Goal: Task Accomplishment & Management: Use online tool/utility

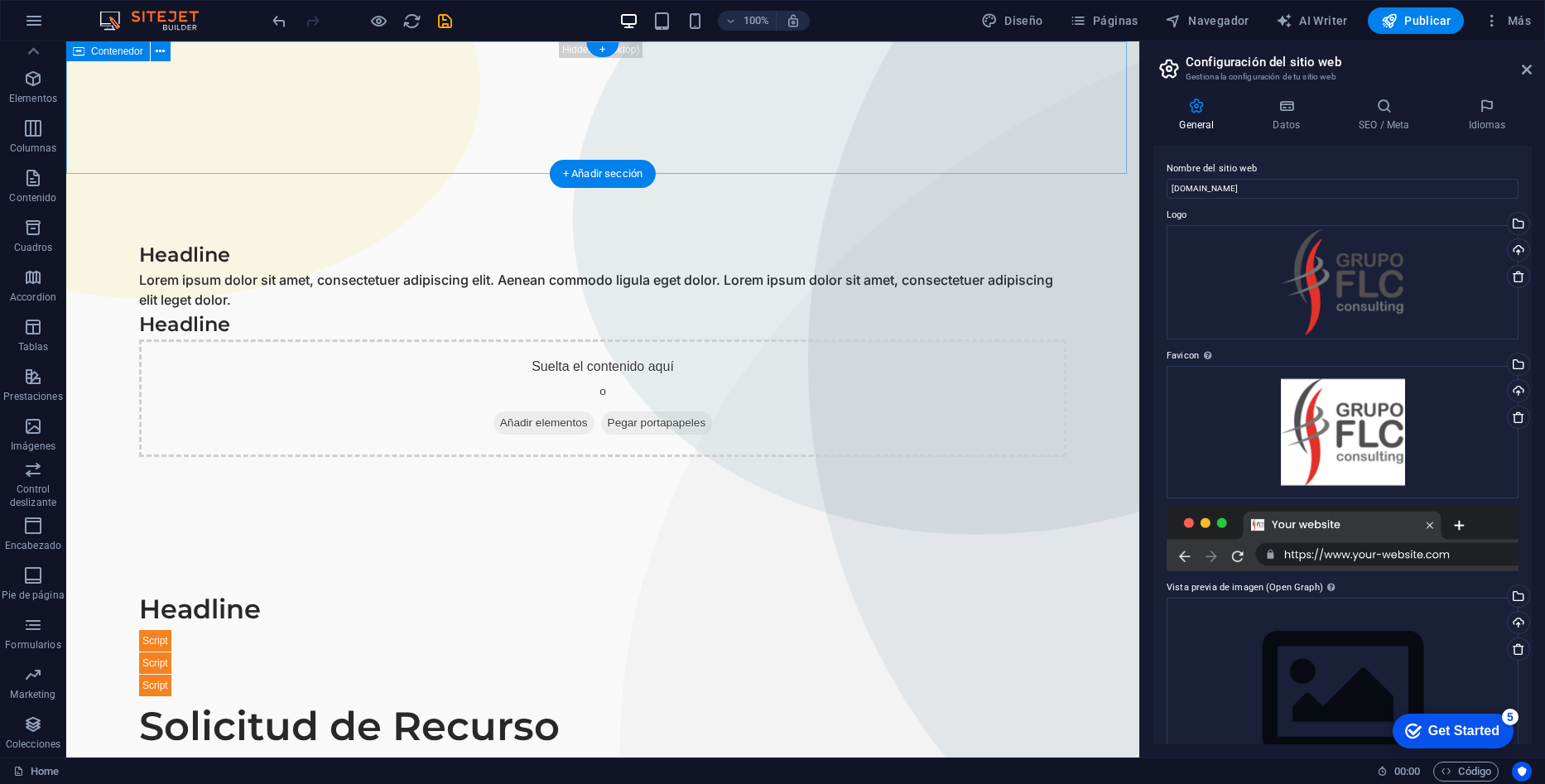
click at [420, 109] on div at bounding box center [602, 108] width 1073 height 133
click at [487, 128] on div at bounding box center [602, 108] width 1073 height 133
click at [164, 52] on icon at bounding box center [160, 52] width 9 height 18
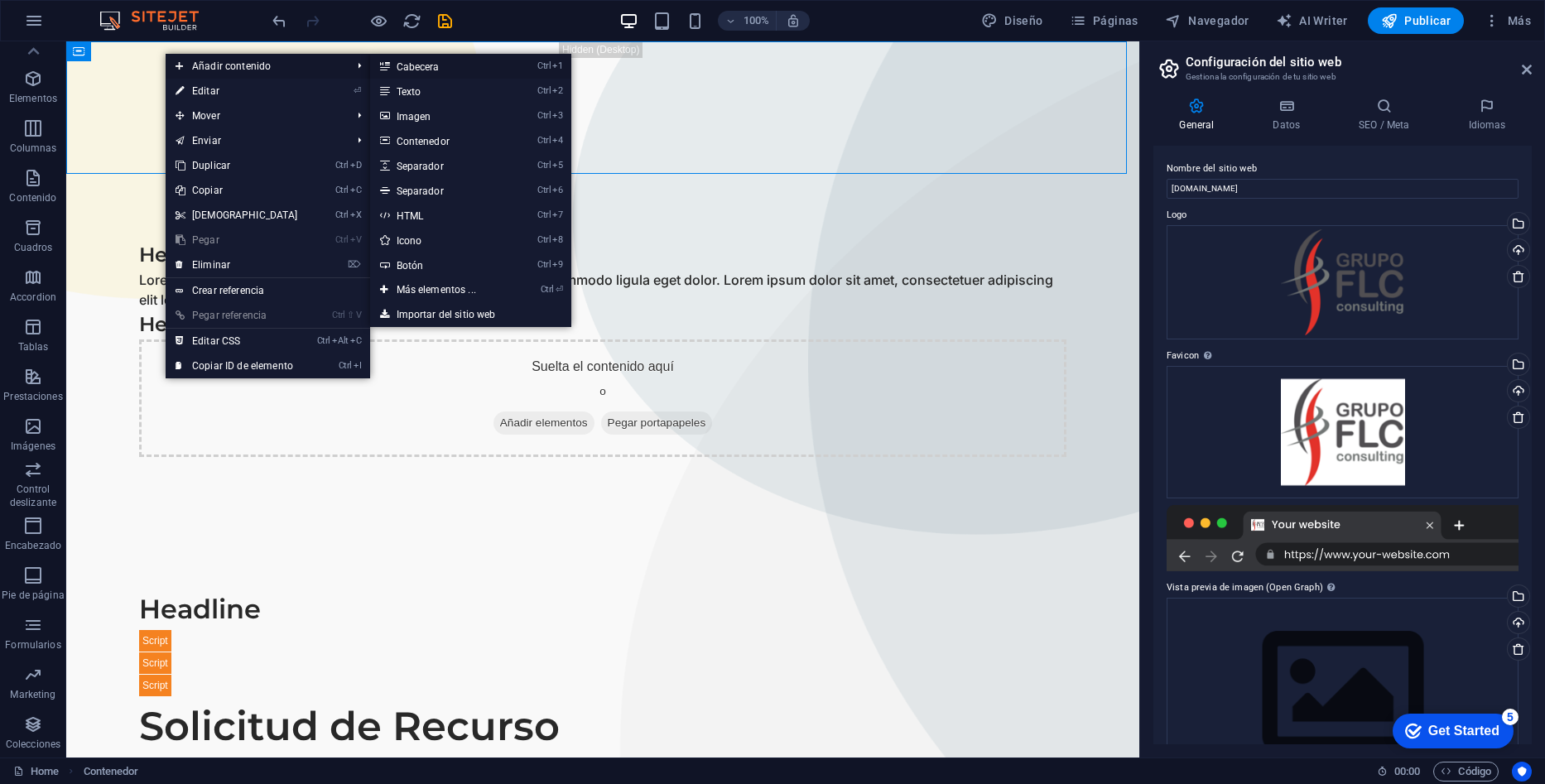
click at [439, 59] on link "Ctrl 1 Cabecera" at bounding box center [439, 66] width 139 height 25
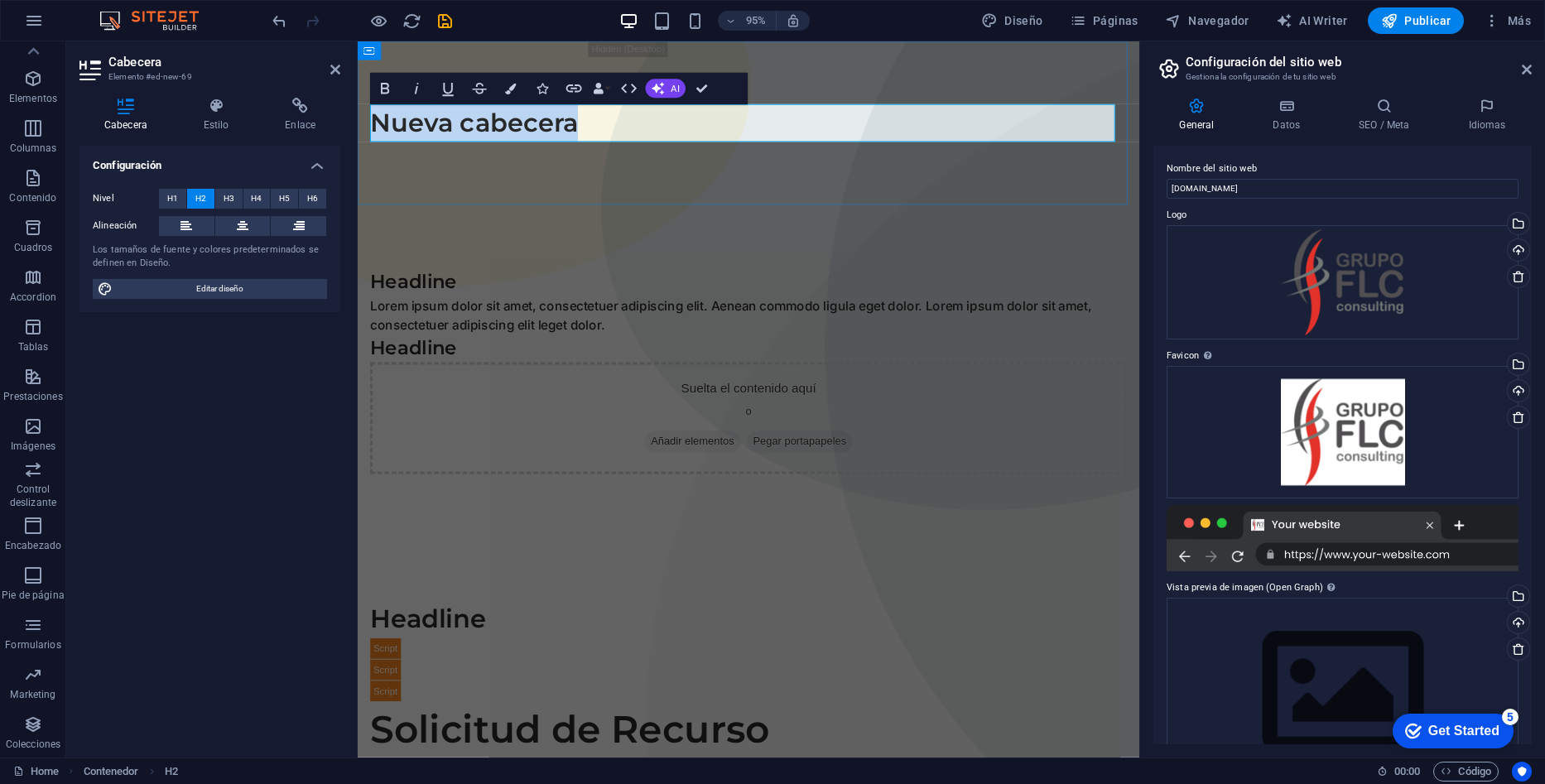
click at [604, 135] on h2 "Nueva cabecera" at bounding box center [769, 128] width 797 height 40
drag, startPoint x: 717, startPoint y: 125, endPoint x: 545, endPoint y: 139, distance: 172.6
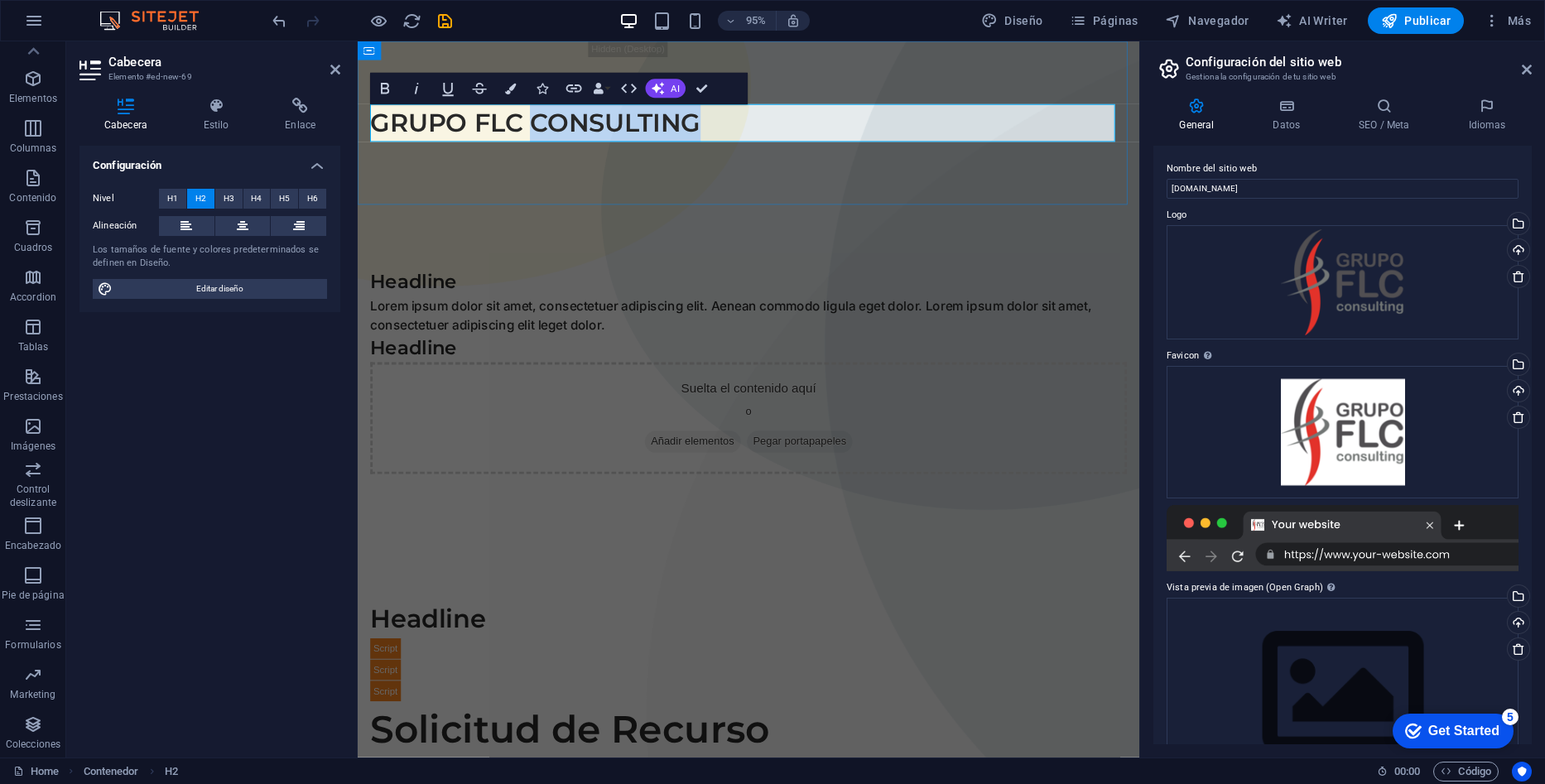
click at [545, 139] on h2 "​GRUPO FLC CONSULTING" at bounding box center [769, 128] width 797 height 40
click at [509, 83] on icon "button" at bounding box center [511, 88] width 11 height 11
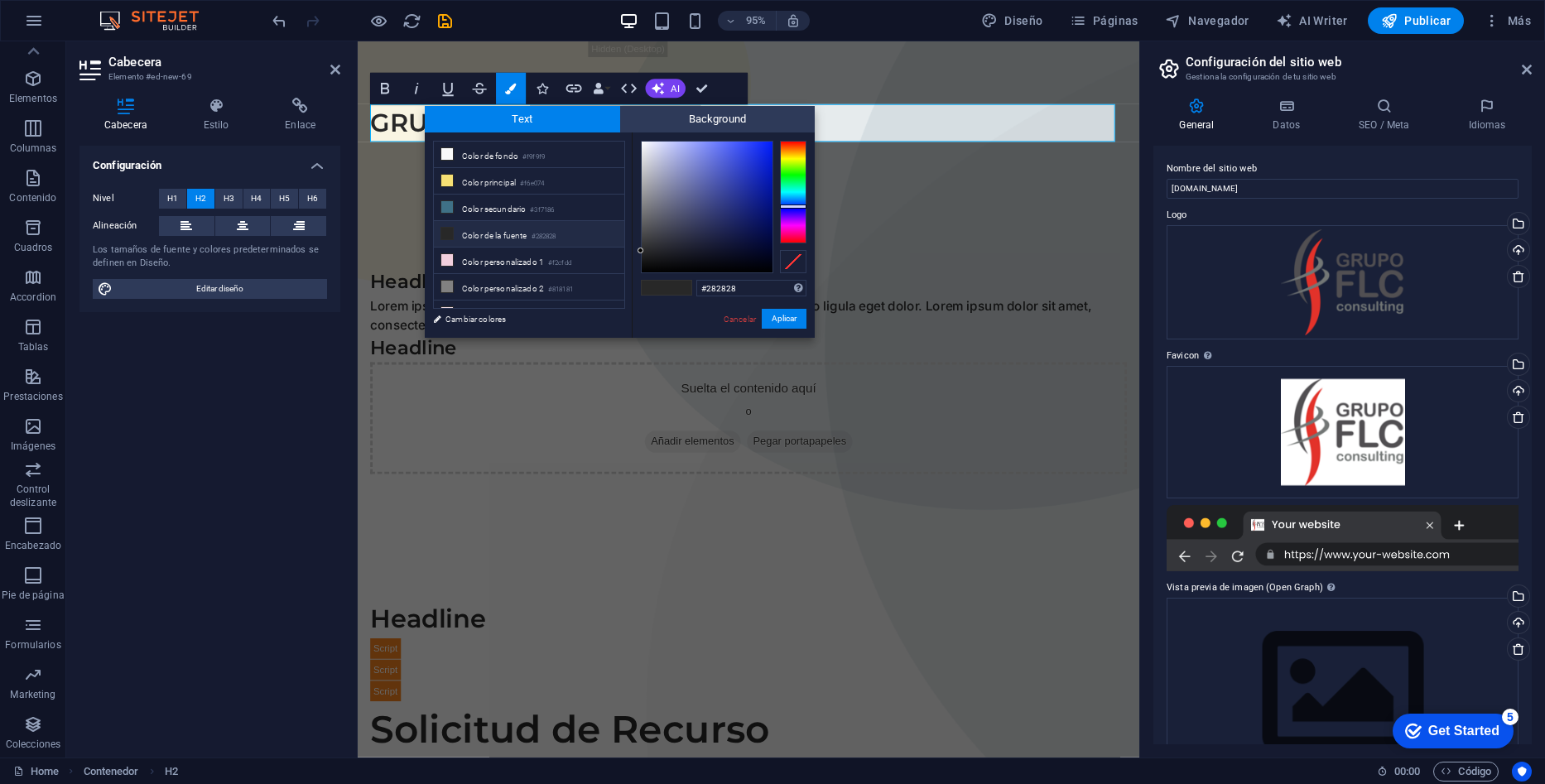
click at [787, 206] on div at bounding box center [793, 192] width 27 height 103
type input "#172bc8"
drag, startPoint x: 653, startPoint y: 249, endPoint x: 757, endPoint y: 169, distance: 131.2
click at [757, 169] on div at bounding box center [755, 169] width 6 height 6
click at [790, 318] on button "Aplicar" at bounding box center [784, 319] width 45 height 20
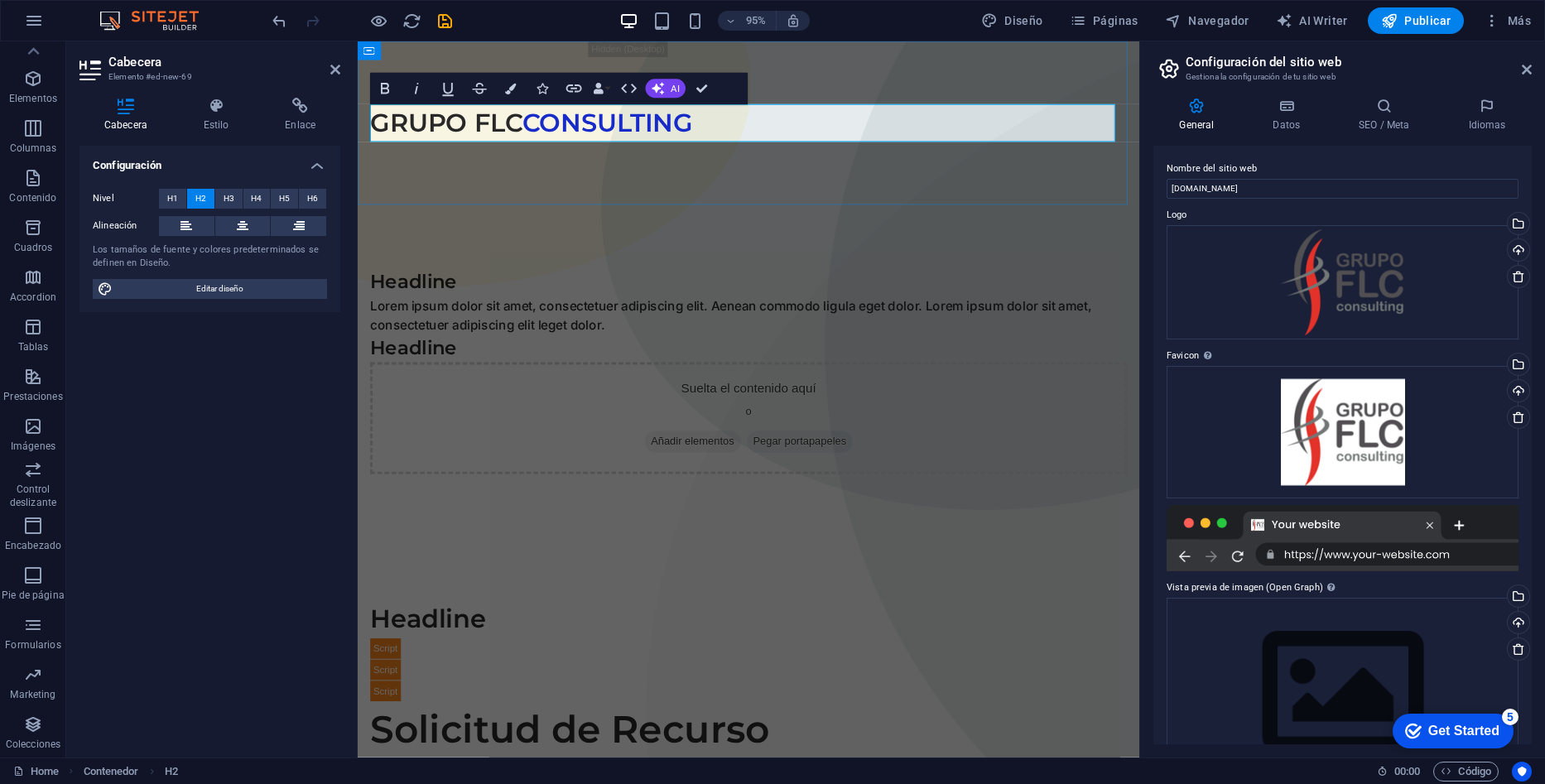
click at [808, 133] on h2 "​GRUPO FLC CONSULTING" at bounding box center [769, 128] width 797 height 40
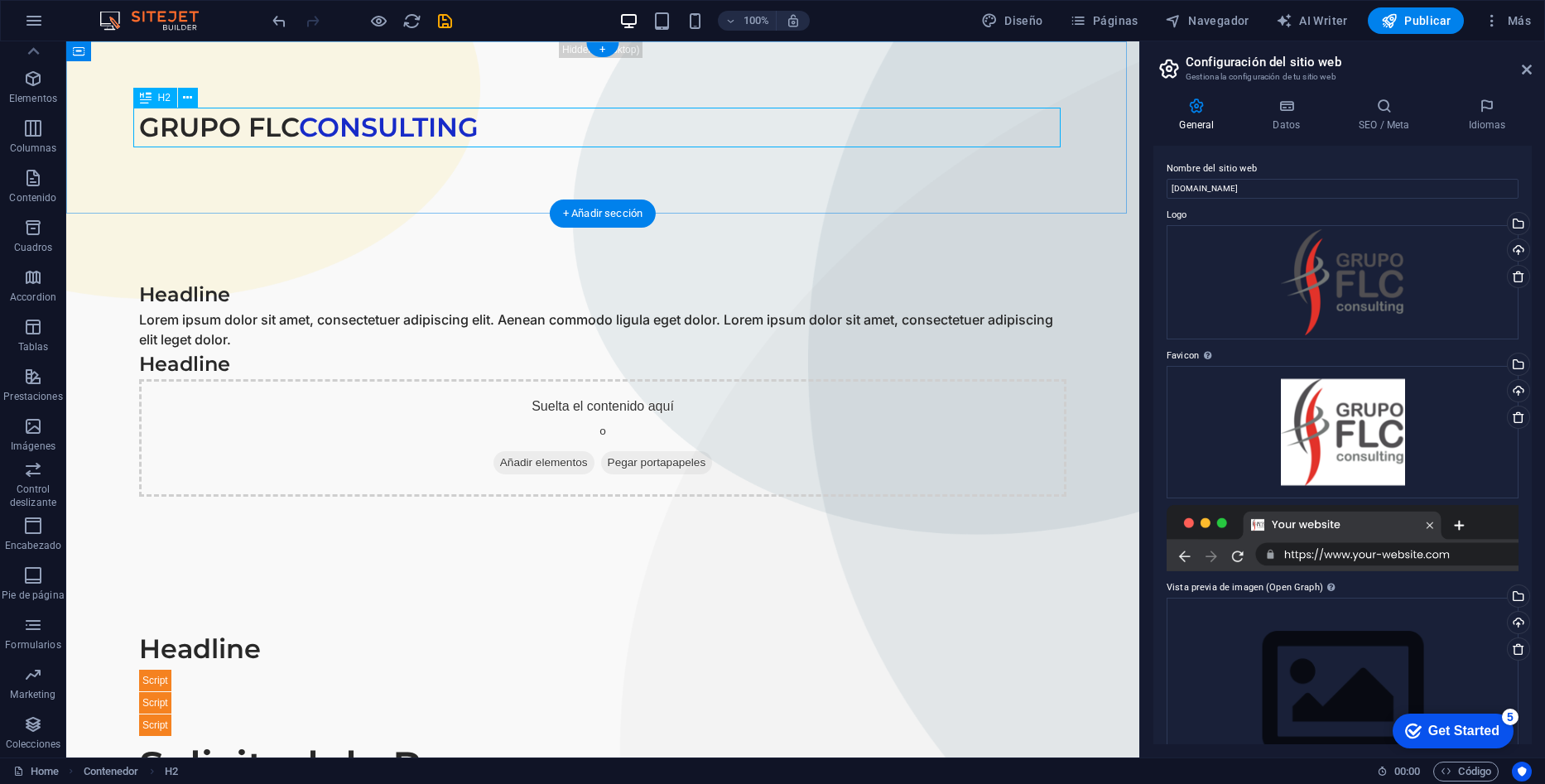
click at [625, 114] on div "GRUPO FLC CONSULTING" at bounding box center [603, 128] width 927 height 40
click at [911, 125] on div "GRUPO FLC CONSULTING" at bounding box center [603, 128] width 927 height 40
click at [191, 101] on icon at bounding box center [187, 98] width 9 height 18
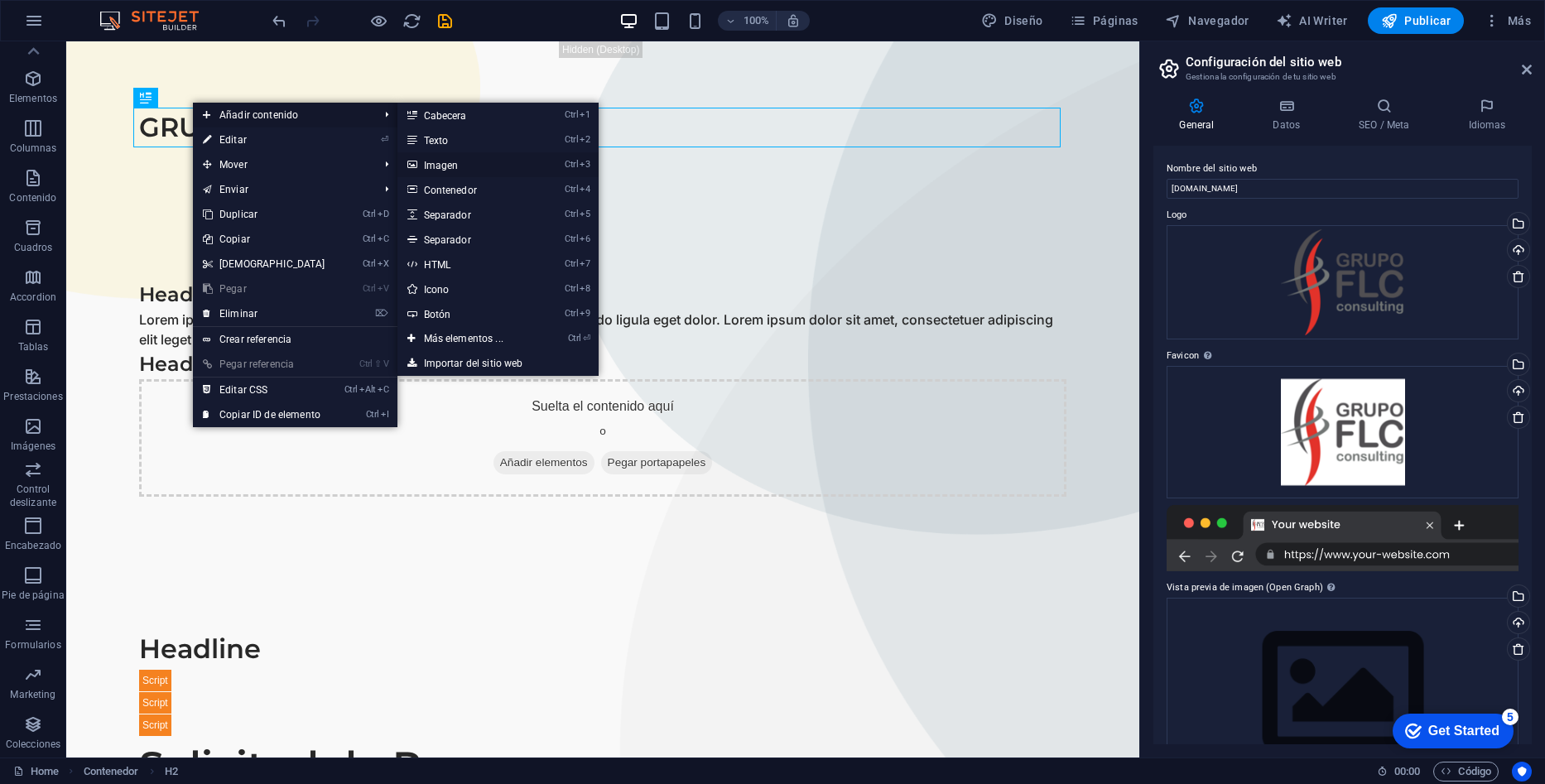
click at [447, 167] on link "Ctrl 3 Imagen" at bounding box center [467, 164] width 139 height 25
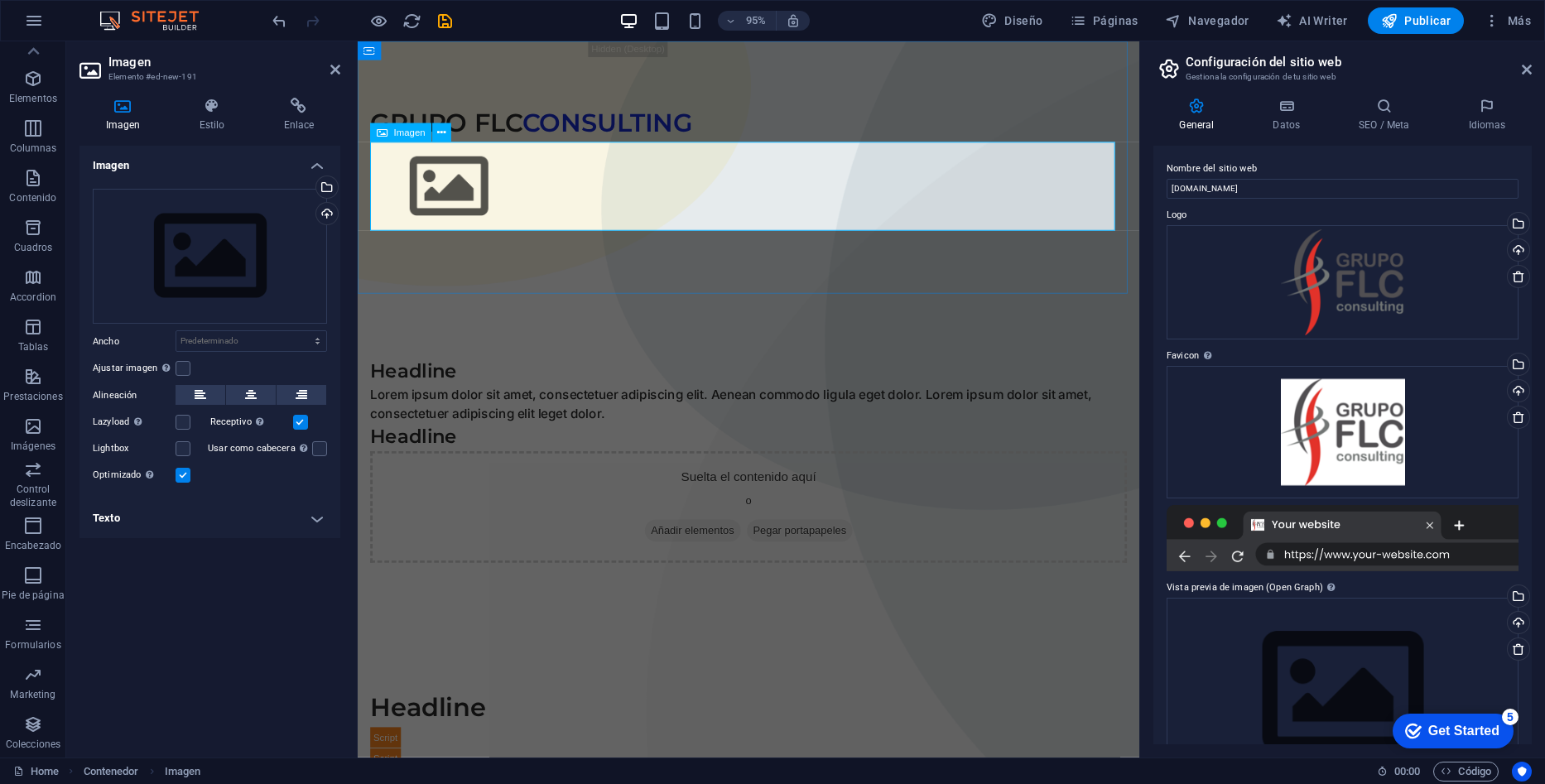
click at [512, 205] on figure at bounding box center [769, 194] width 797 height 94
click at [445, 125] on icon at bounding box center [441, 133] width 8 height 17
click at [1027, 175] on figure at bounding box center [769, 194] width 797 height 94
click at [464, 195] on figure at bounding box center [769, 194] width 797 height 94
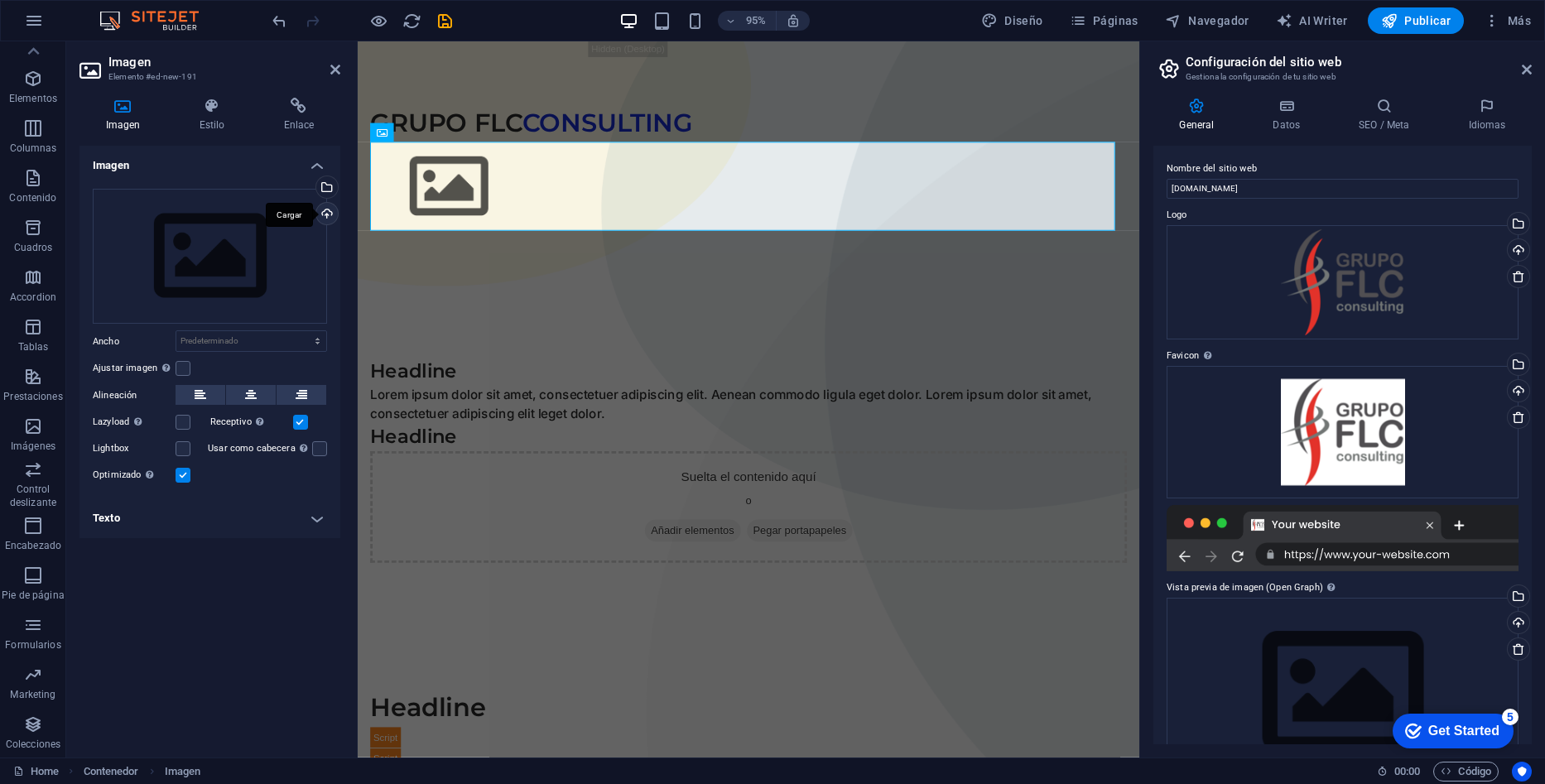
click at [331, 216] on div "Cargar" at bounding box center [326, 215] width 25 height 25
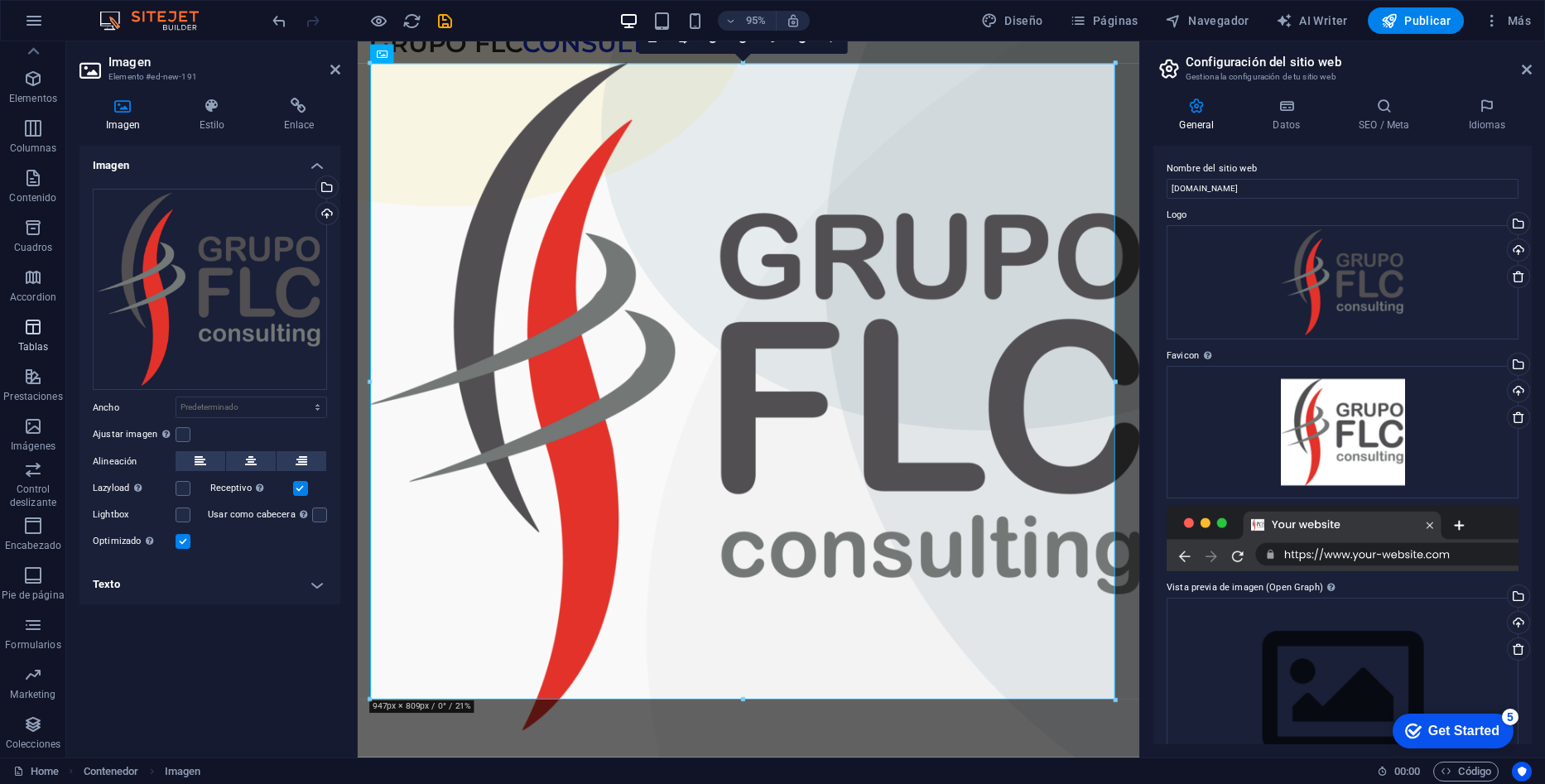
scroll to position [83, 0]
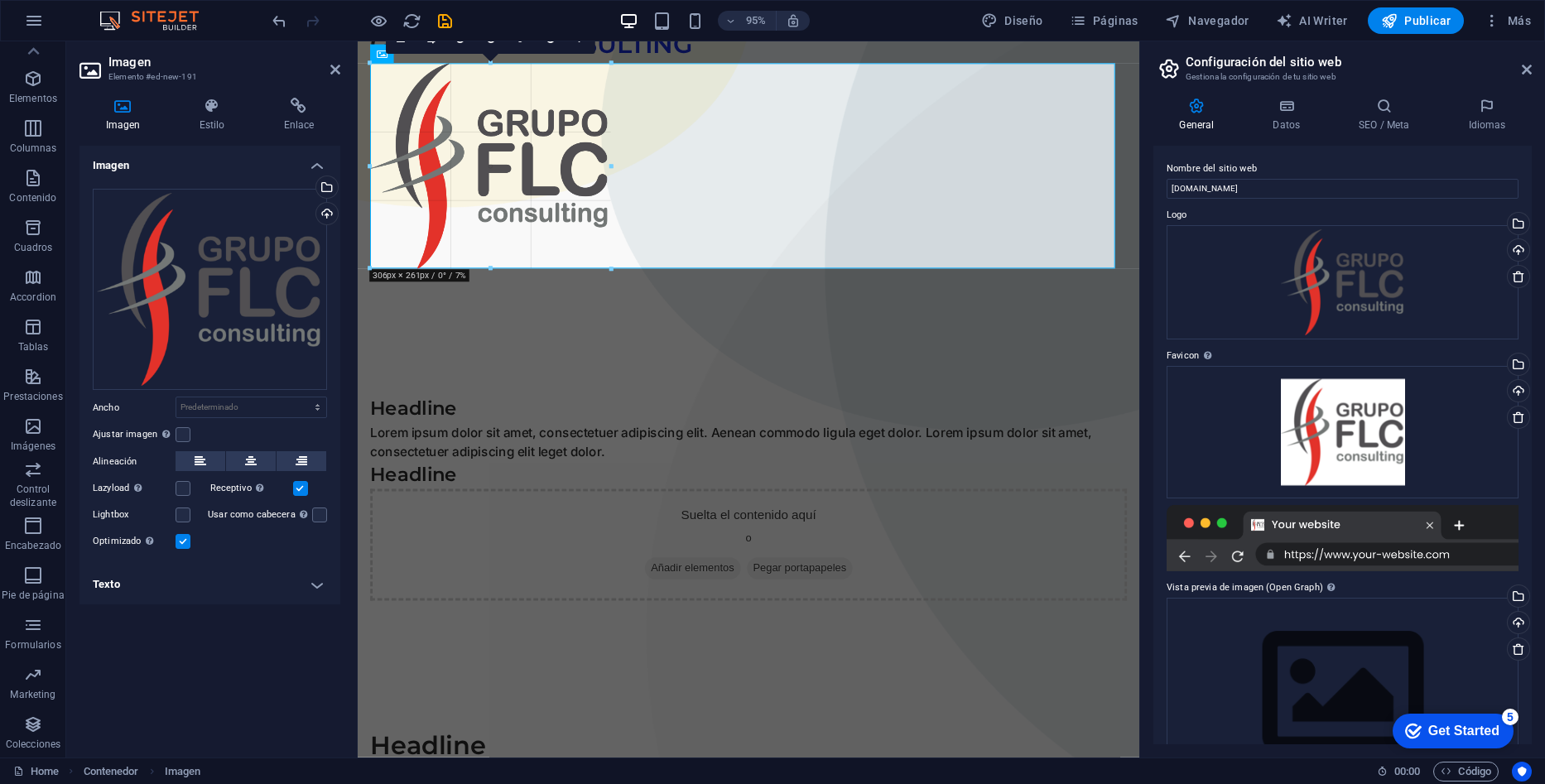
drag, startPoint x: 1118, startPoint y: 701, endPoint x: 585, endPoint y: 230, distance: 711.3
type input "306"
select select "px"
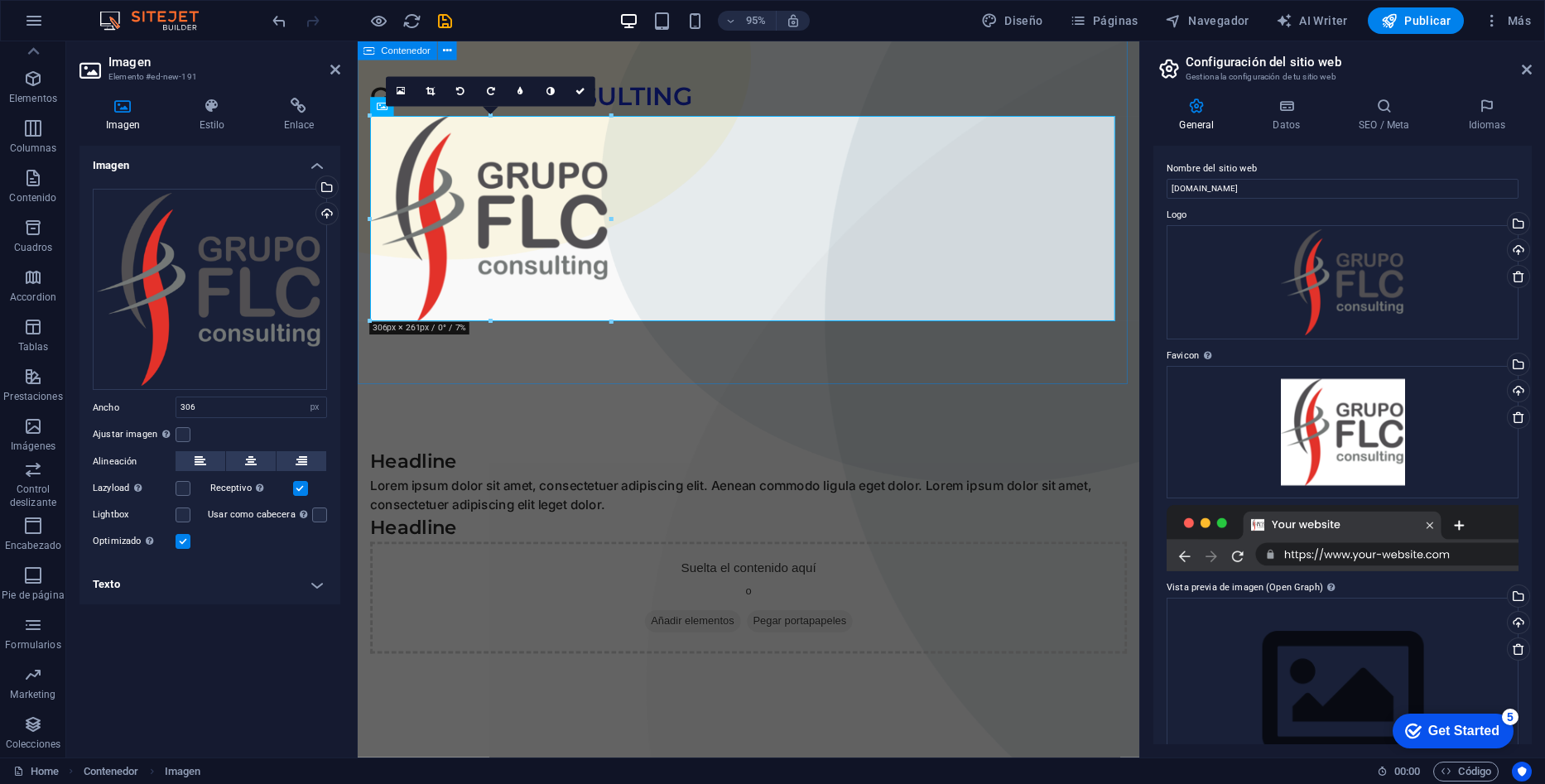
scroll to position [0, 0]
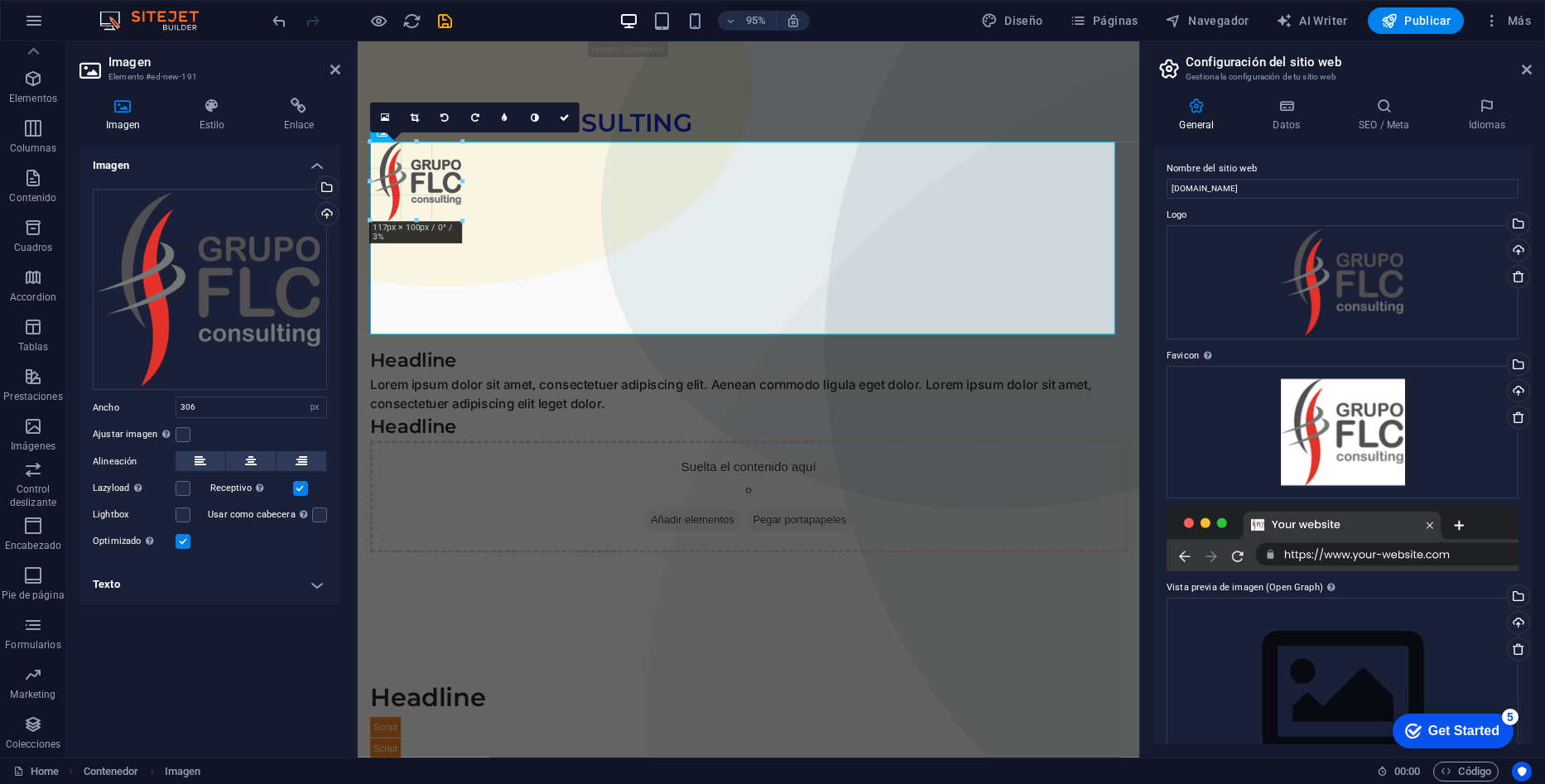
drag, startPoint x: 367, startPoint y: 346, endPoint x: 992, endPoint y: 210, distance: 639.6
type input "117"
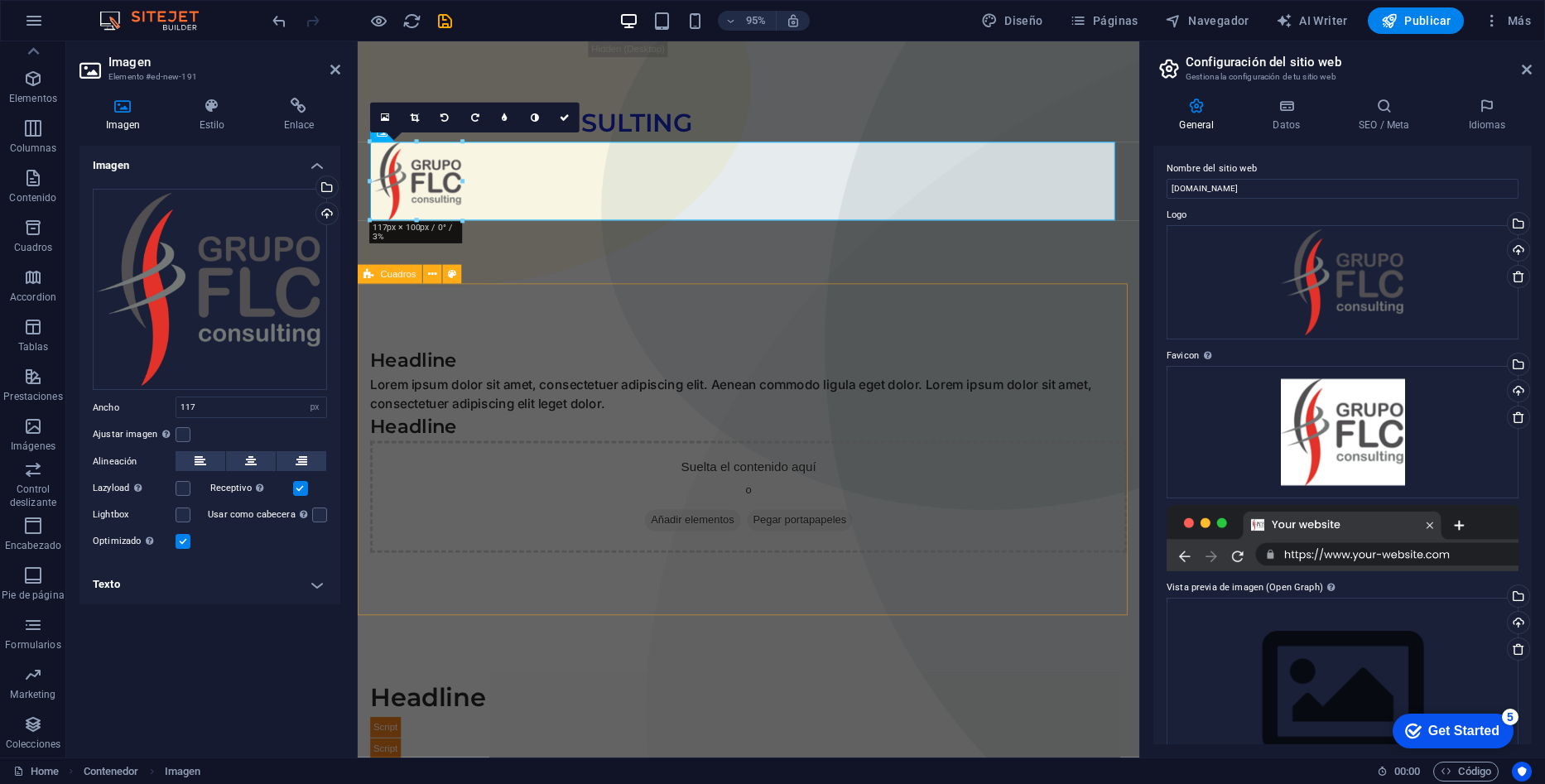
click at [810, 306] on div "Headline Lorem ipsum dolor sit amet, consectetuer adipiscing elit. Aenean commo…" at bounding box center [768, 471] width 823 height 349
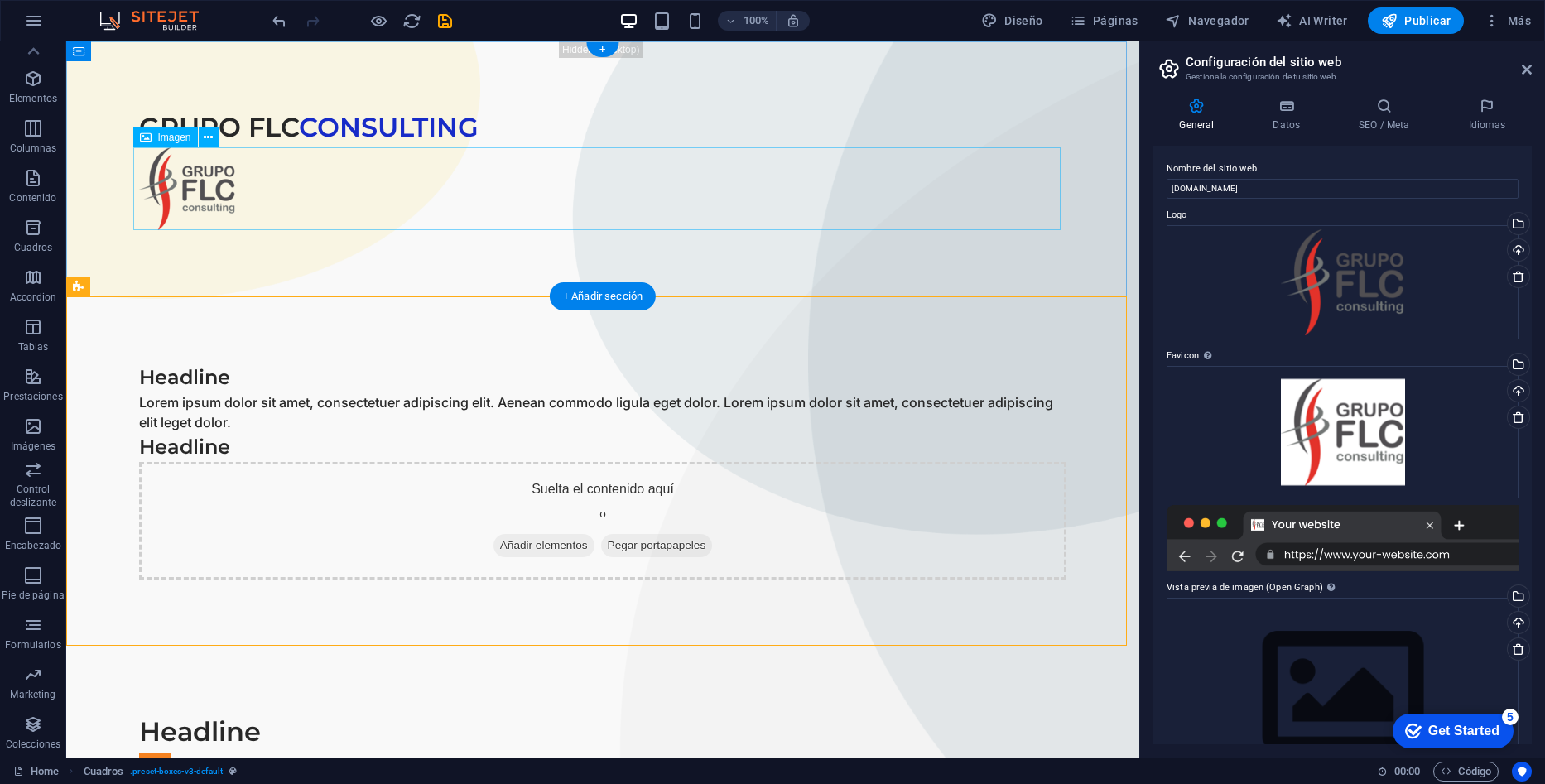
click at [419, 197] on figure at bounding box center [603, 188] width 927 height 83
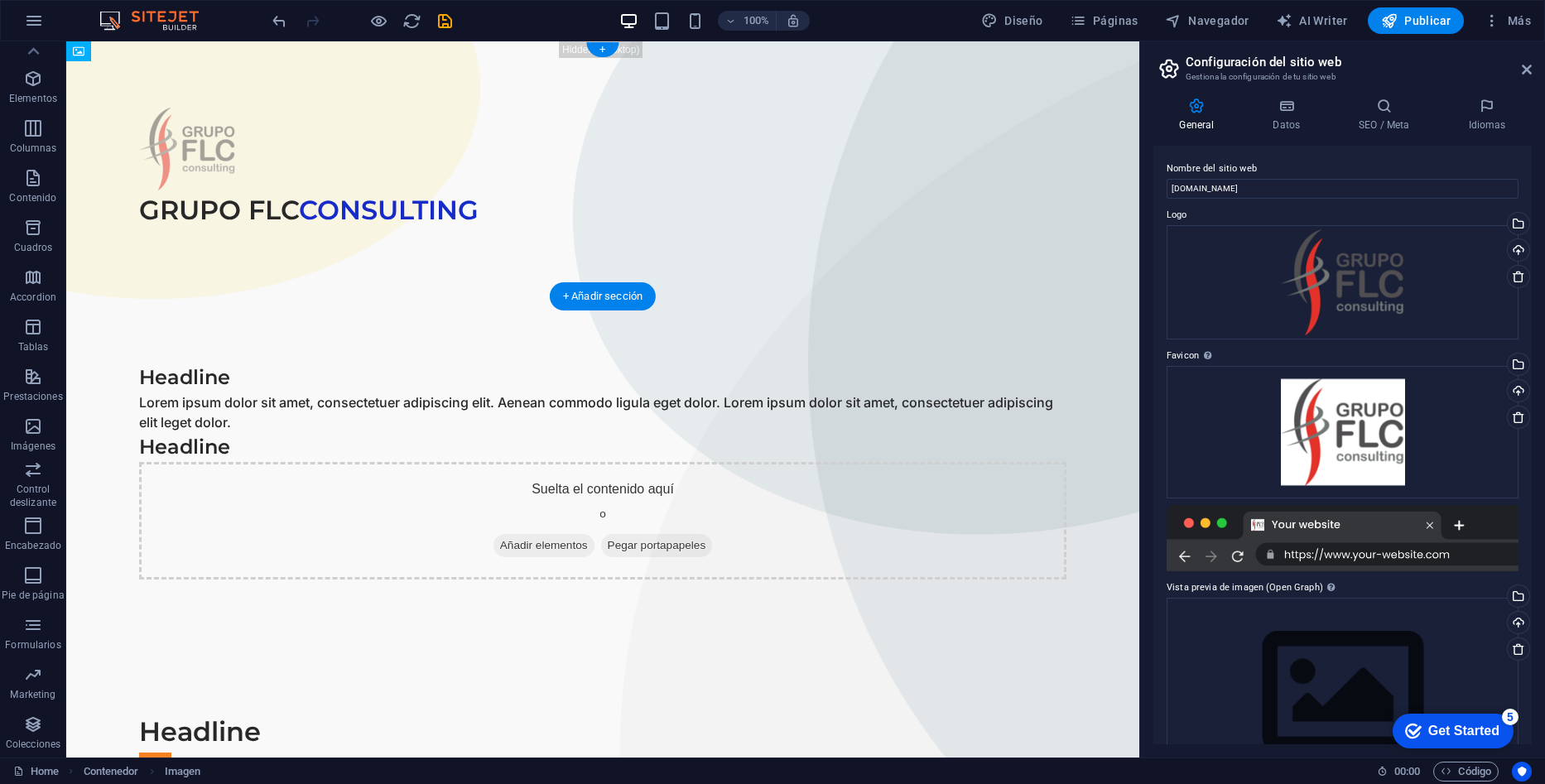
drag, startPoint x: 227, startPoint y: 190, endPoint x: 252, endPoint y: 126, distance: 68.7
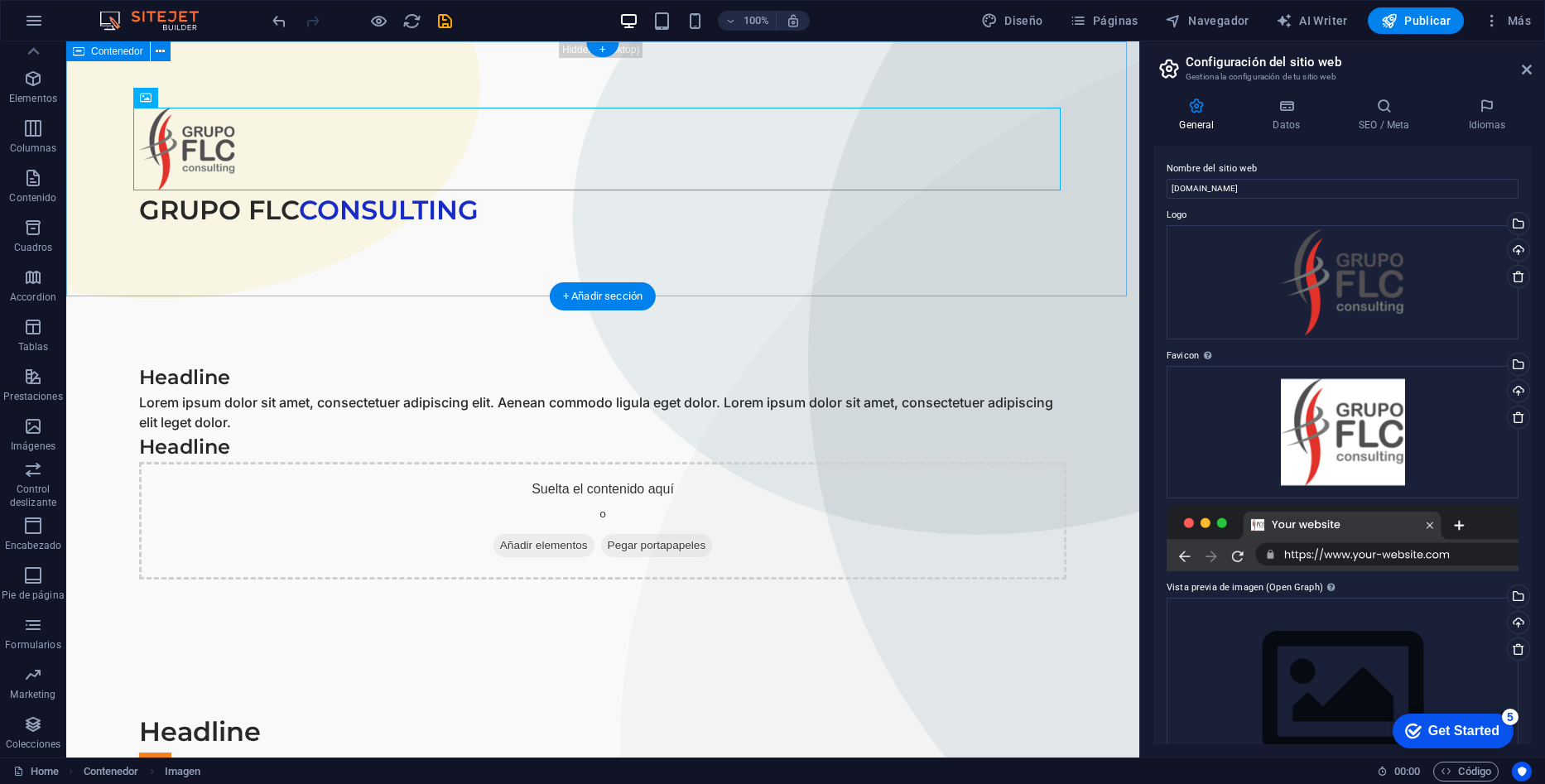
click at [251, 247] on div "GRUPO FLC CONSULTING" at bounding box center [602, 169] width 1073 height 255
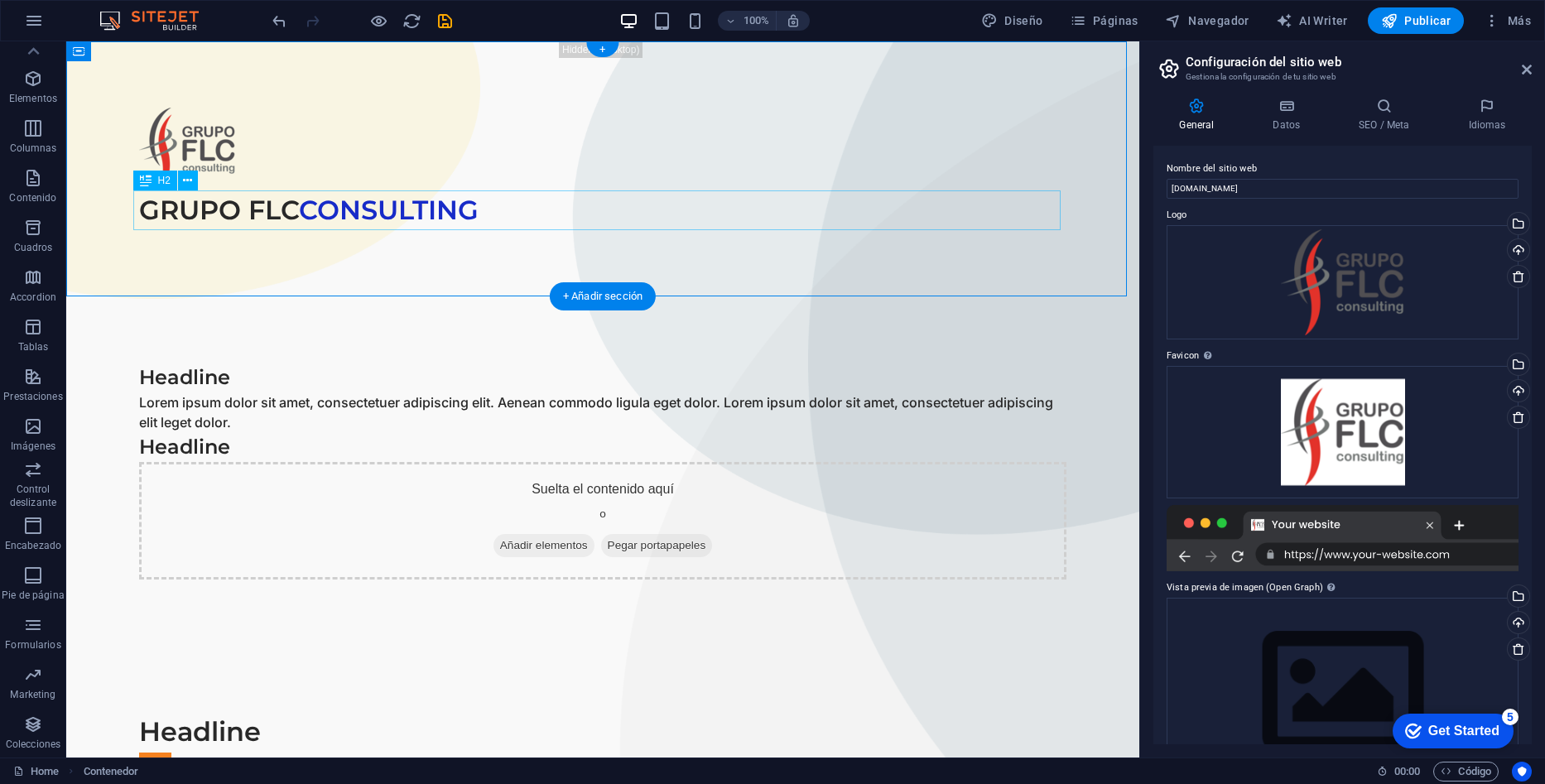
click at [139, 217] on div "GRUPO FLC CONSULTING" at bounding box center [603, 210] width 927 height 40
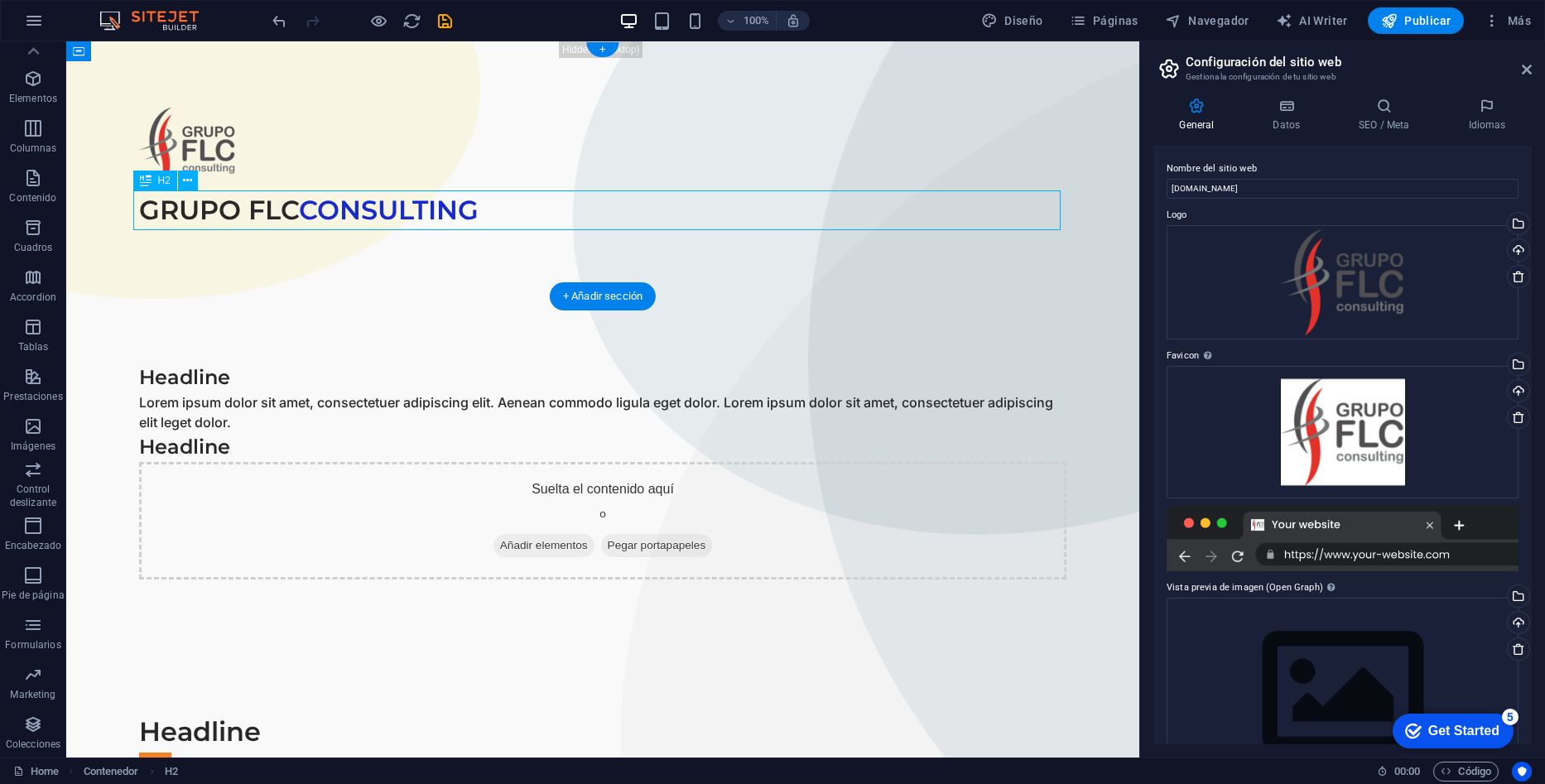
click at [139, 209] on div "GRUPO FLC CONSULTING" at bounding box center [603, 210] width 927 height 40
click at [143, 207] on div "GRUPO FLC CONSULTING" at bounding box center [603, 210] width 927 height 40
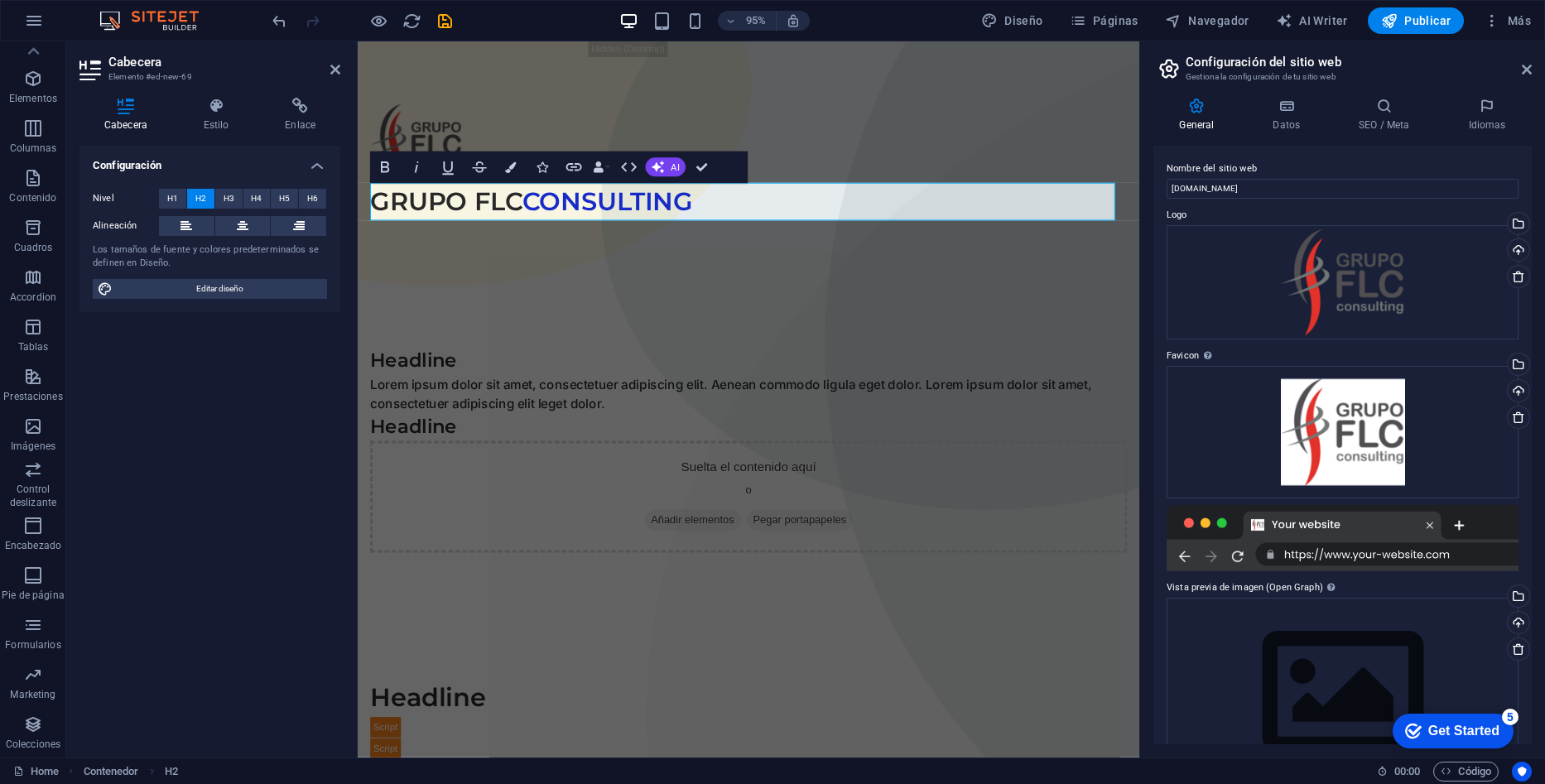
click at [146, 207] on label "Nivel" at bounding box center [125, 199] width 66 height 20
click at [377, 205] on h2 "GRUPO FLC CONSULTING" at bounding box center [769, 210] width 797 height 40
click at [379, 206] on h2 "GRUPO FLC CONSULTING" at bounding box center [769, 210] width 797 height 40
click at [580, 277] on div "GRUPO FLC CONSULTING" at bounding box center [768, 169] width 823 height 255
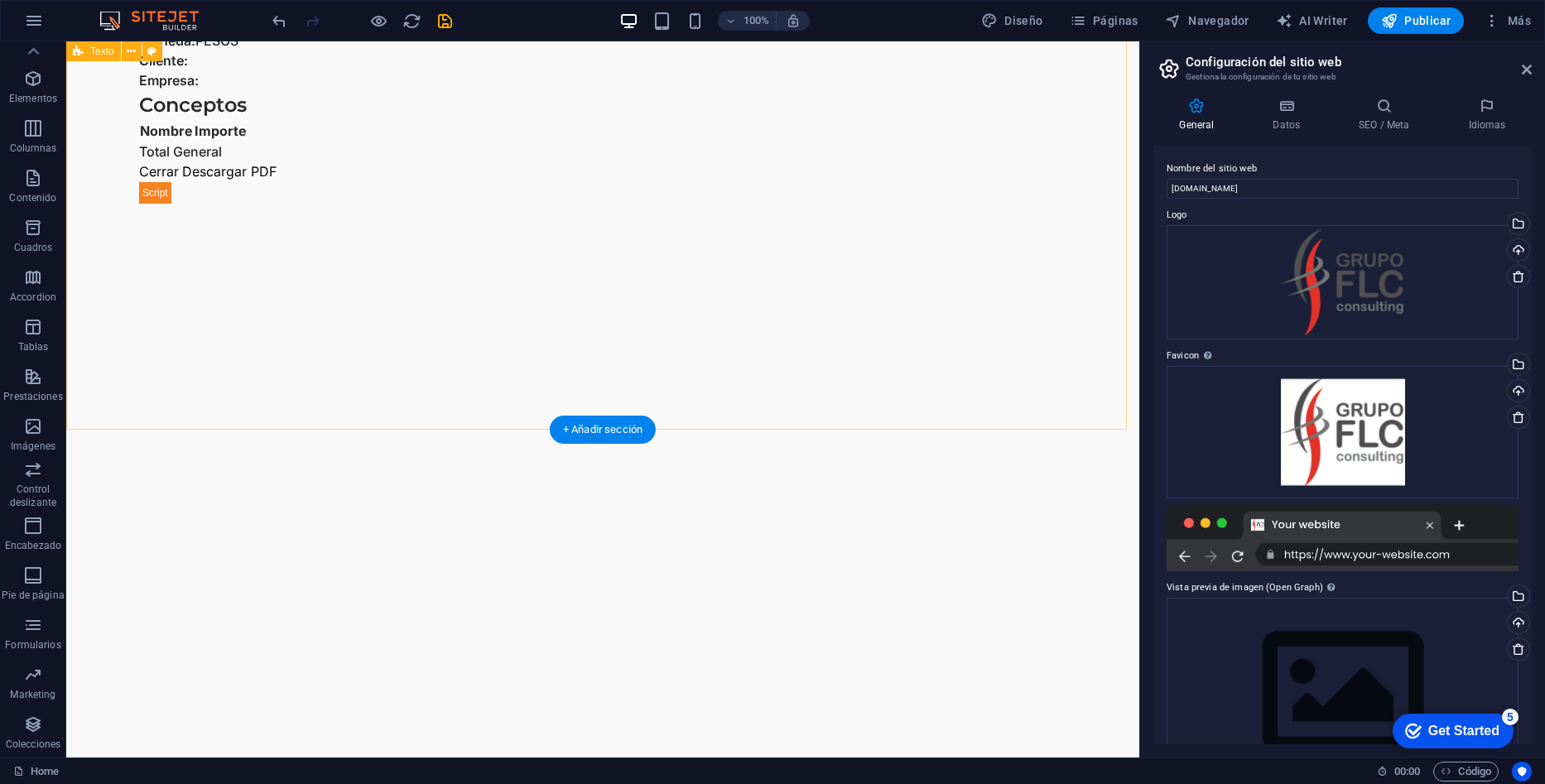
scroll to position [1324, 0]
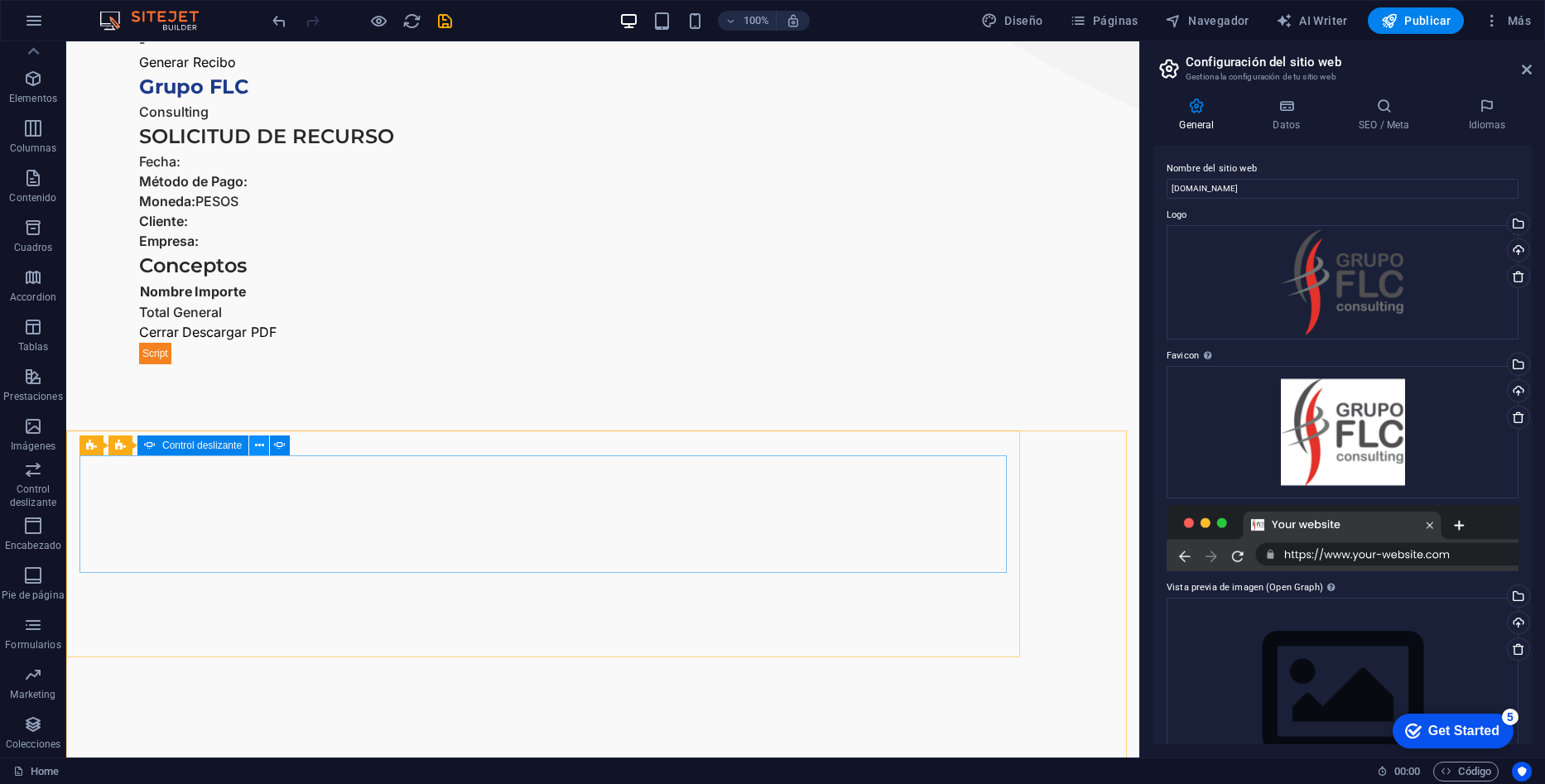
click at [260, 450] on icon at bounding box center [259, 445] width 9 height 18
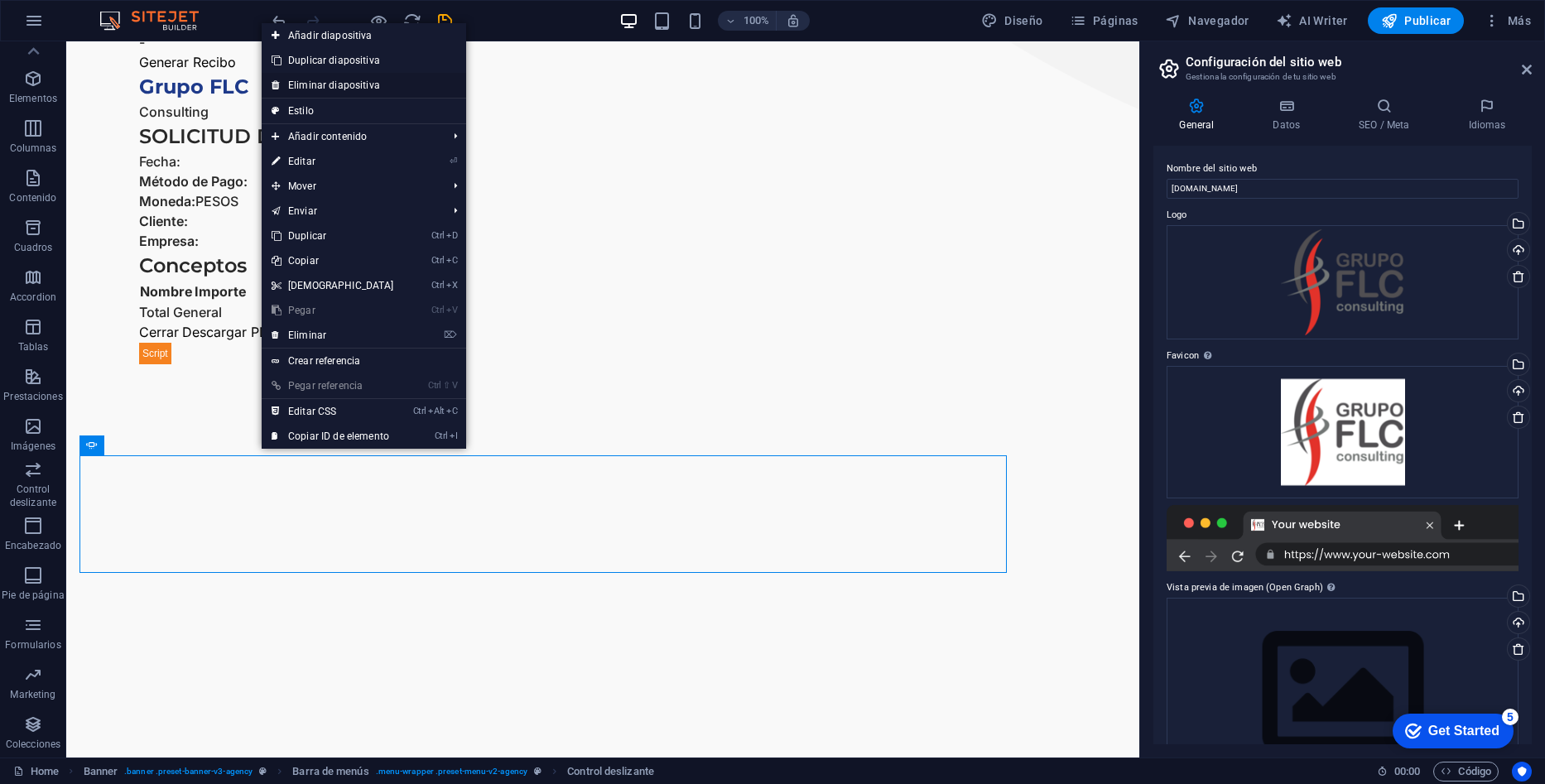
click at [355, 87] on link "Eliminar diapositiva" at bounding box center [363, 85] width 205 height 25
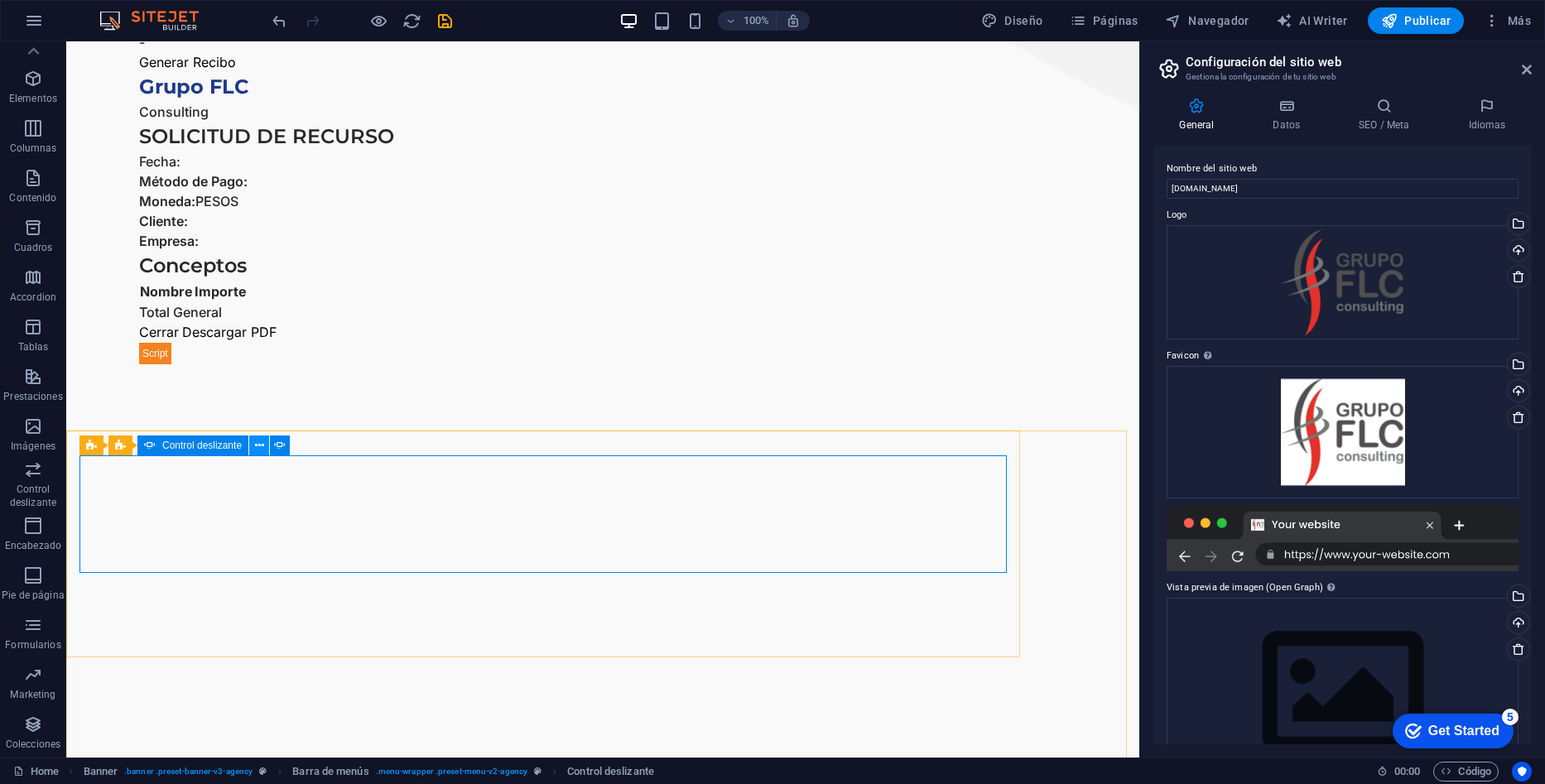
click at [263, 449] on icon at bounding box center [259, 445] width 9 height 18
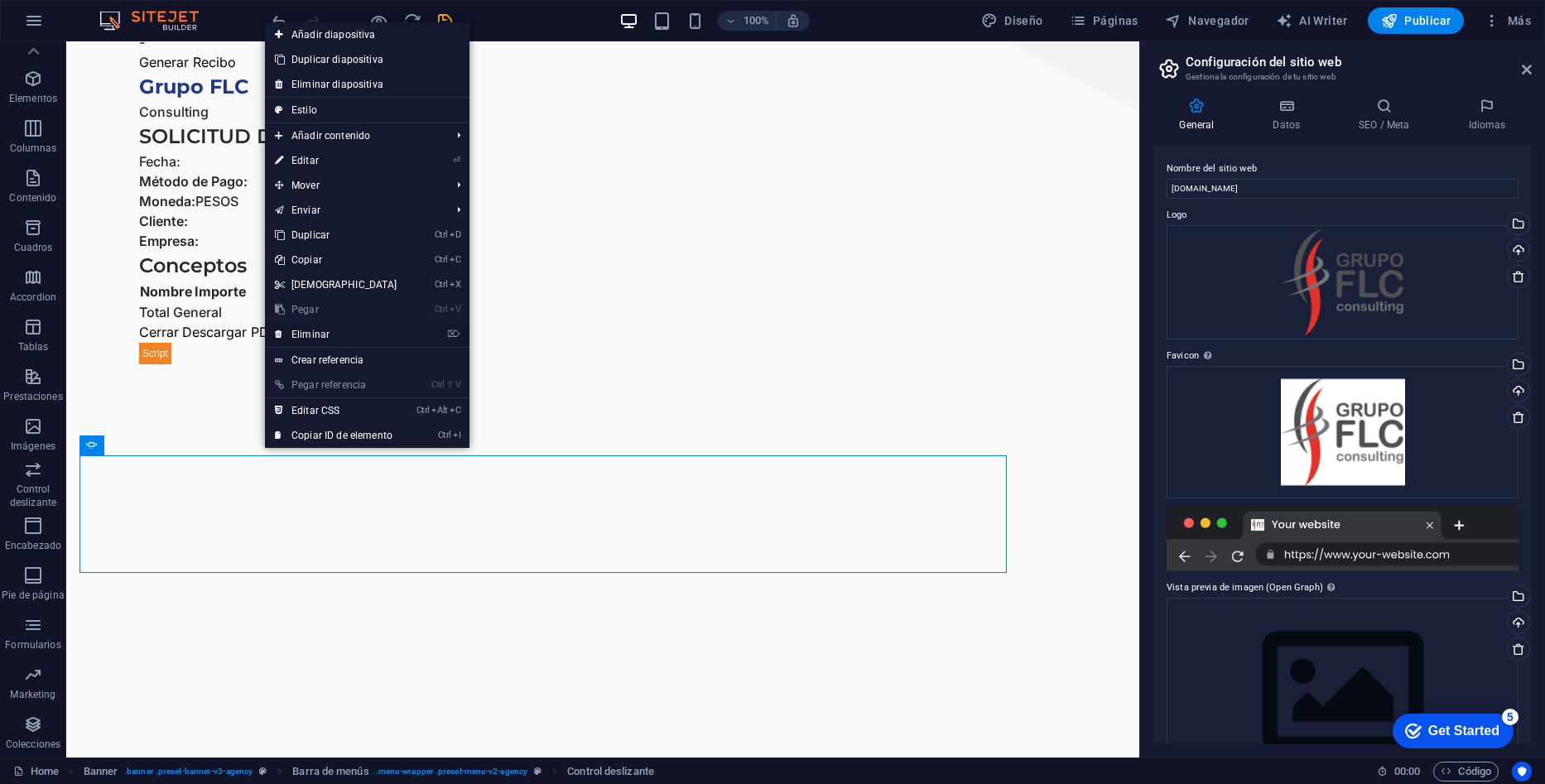
click at [301, 332] on link "⌦ Eliminar" at bounding box center [336, 335] width 143 height 25
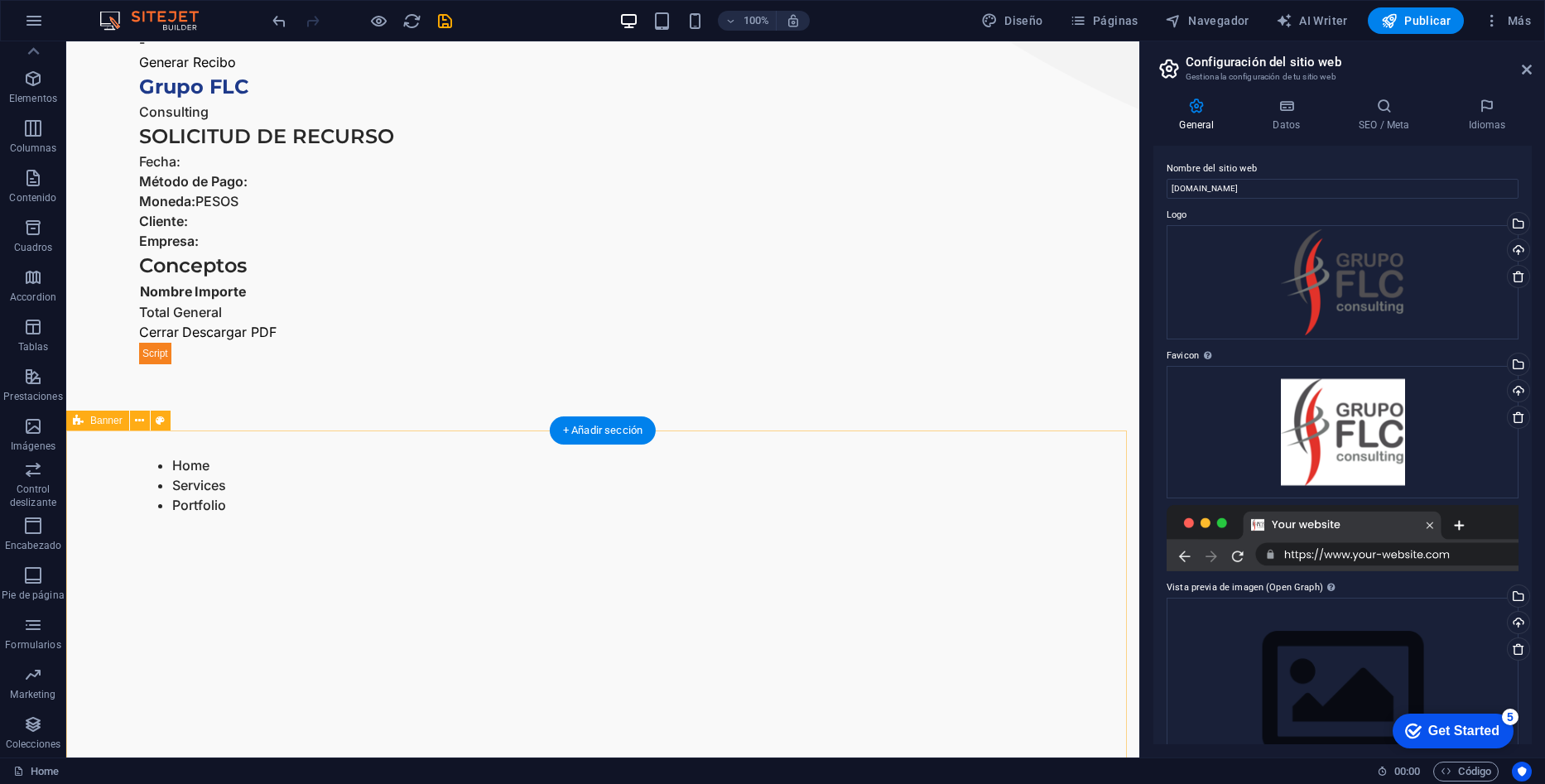
click at [234, 543] on div "Home Services Portfolio" at bounding box center [602, 753] width 1073 height 645
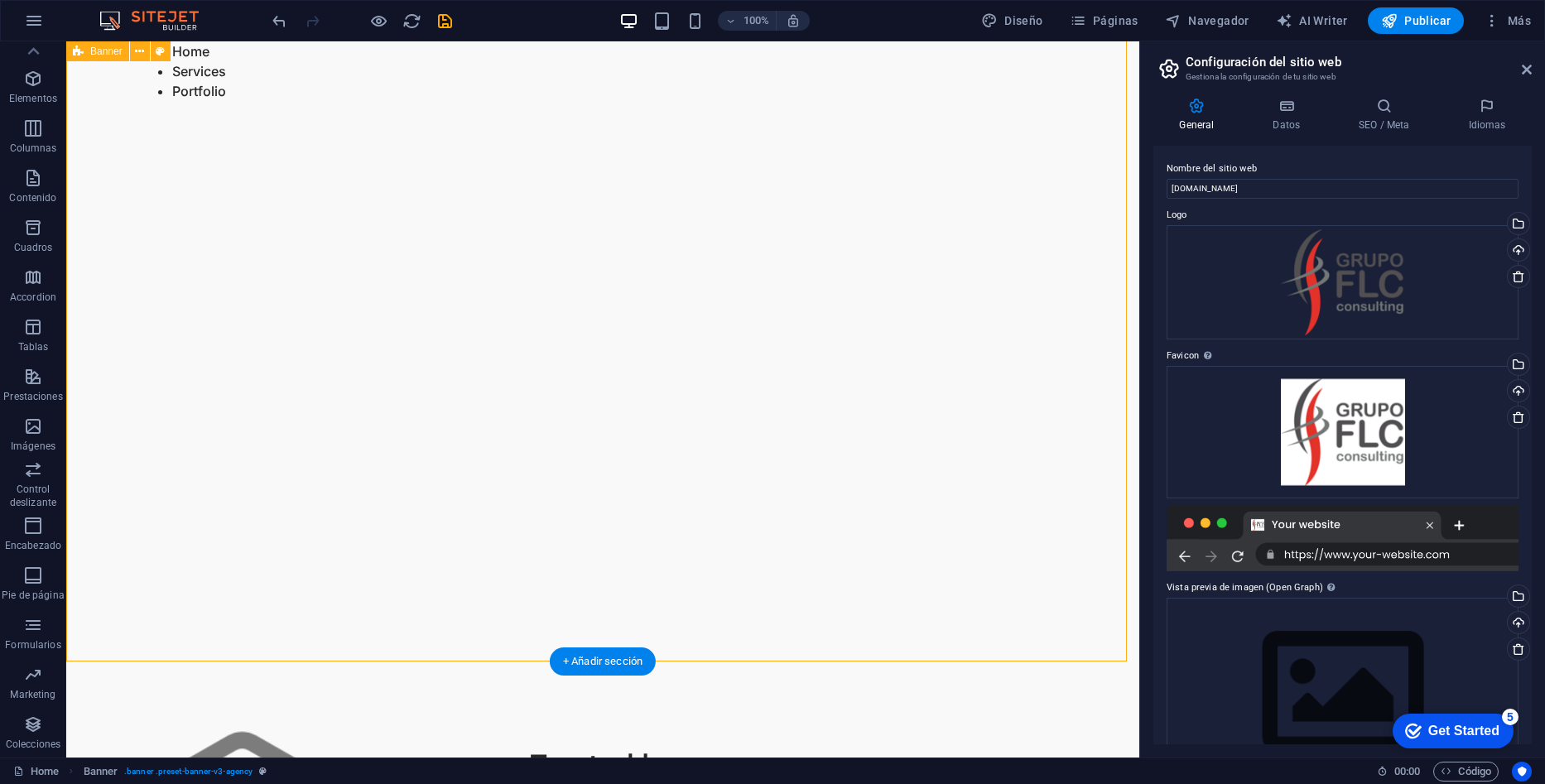
click at [653, 469] on div "Home Services Portfolio" at bounding box center [602, 339] width 1073 height 645
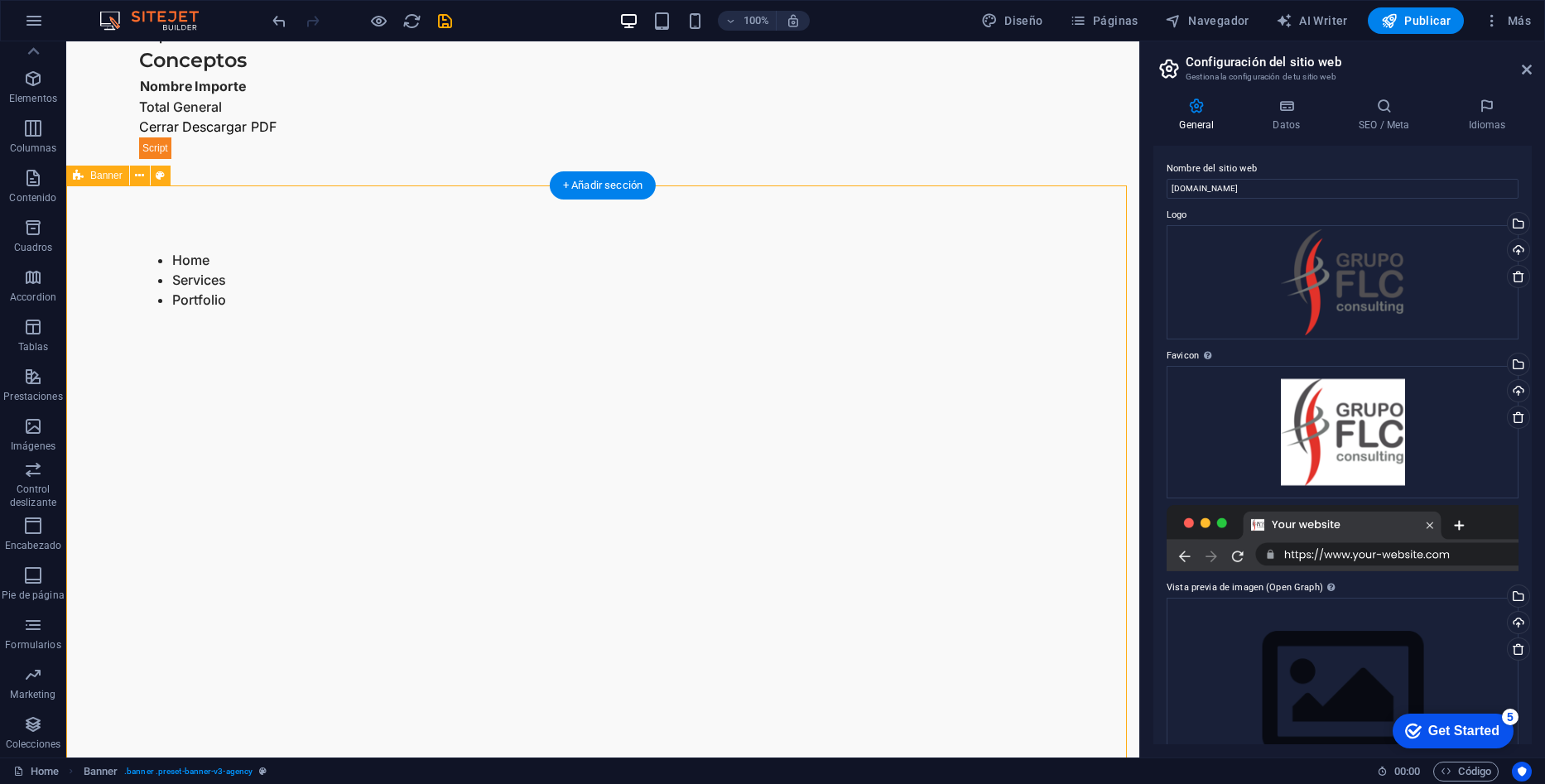
scroll to position [1656, 0]
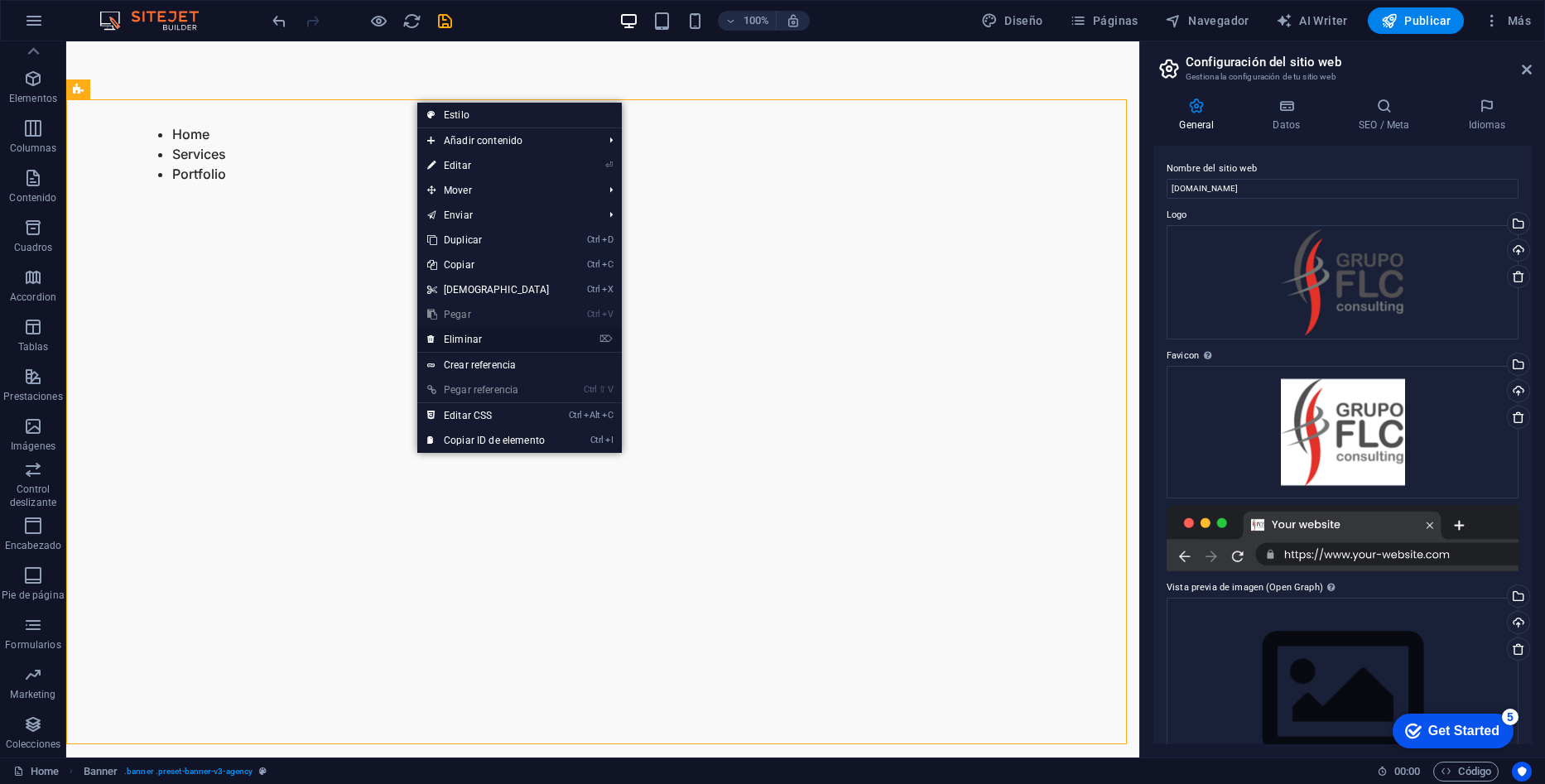
click at [480, 335] on link "⌦ Eliminar" at bounding box center [489, 340] width 143 height 25
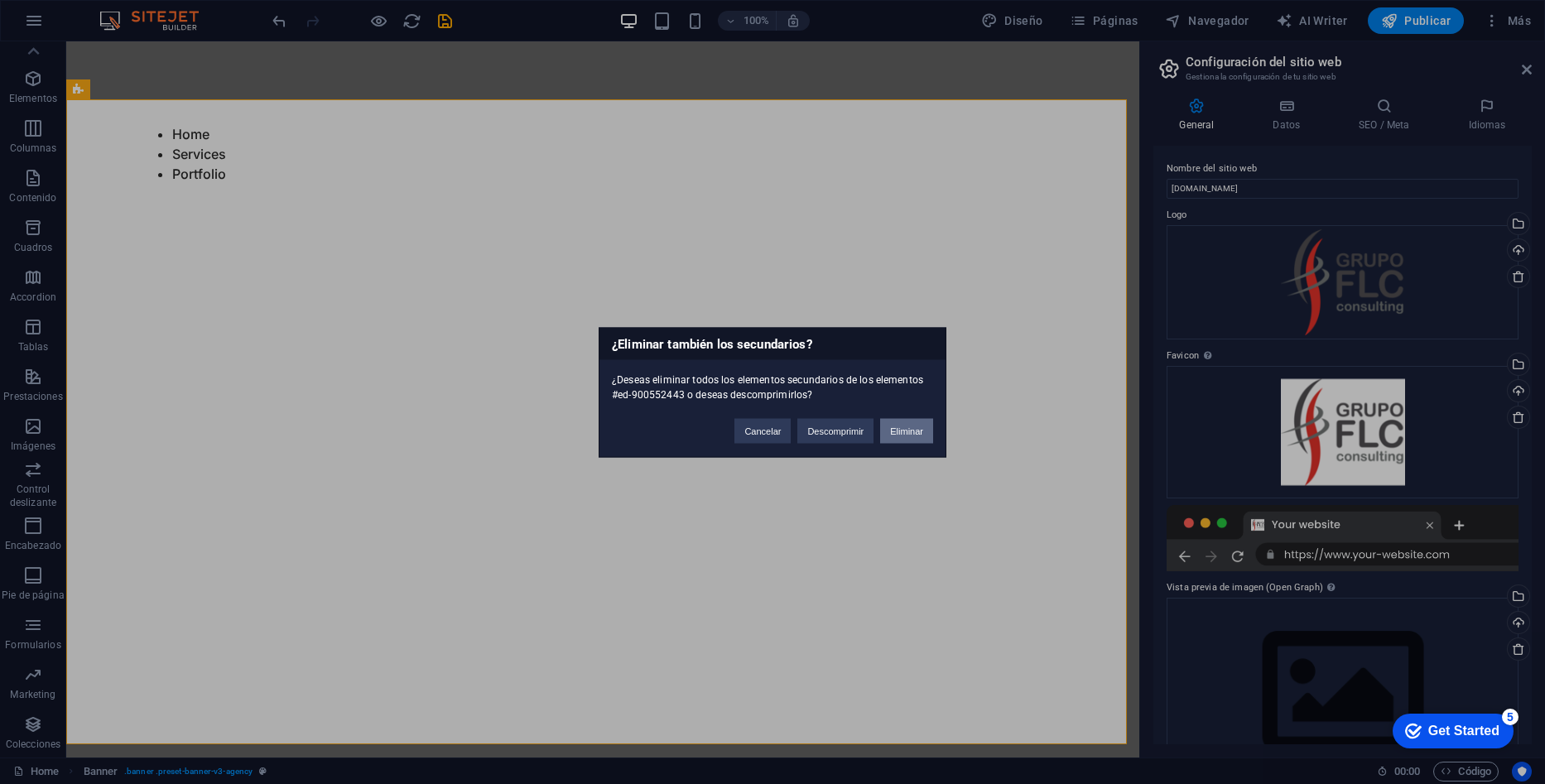
click at [917, 437] on button "Eliminar" at bounding box center [906, 431] width 53 height 25
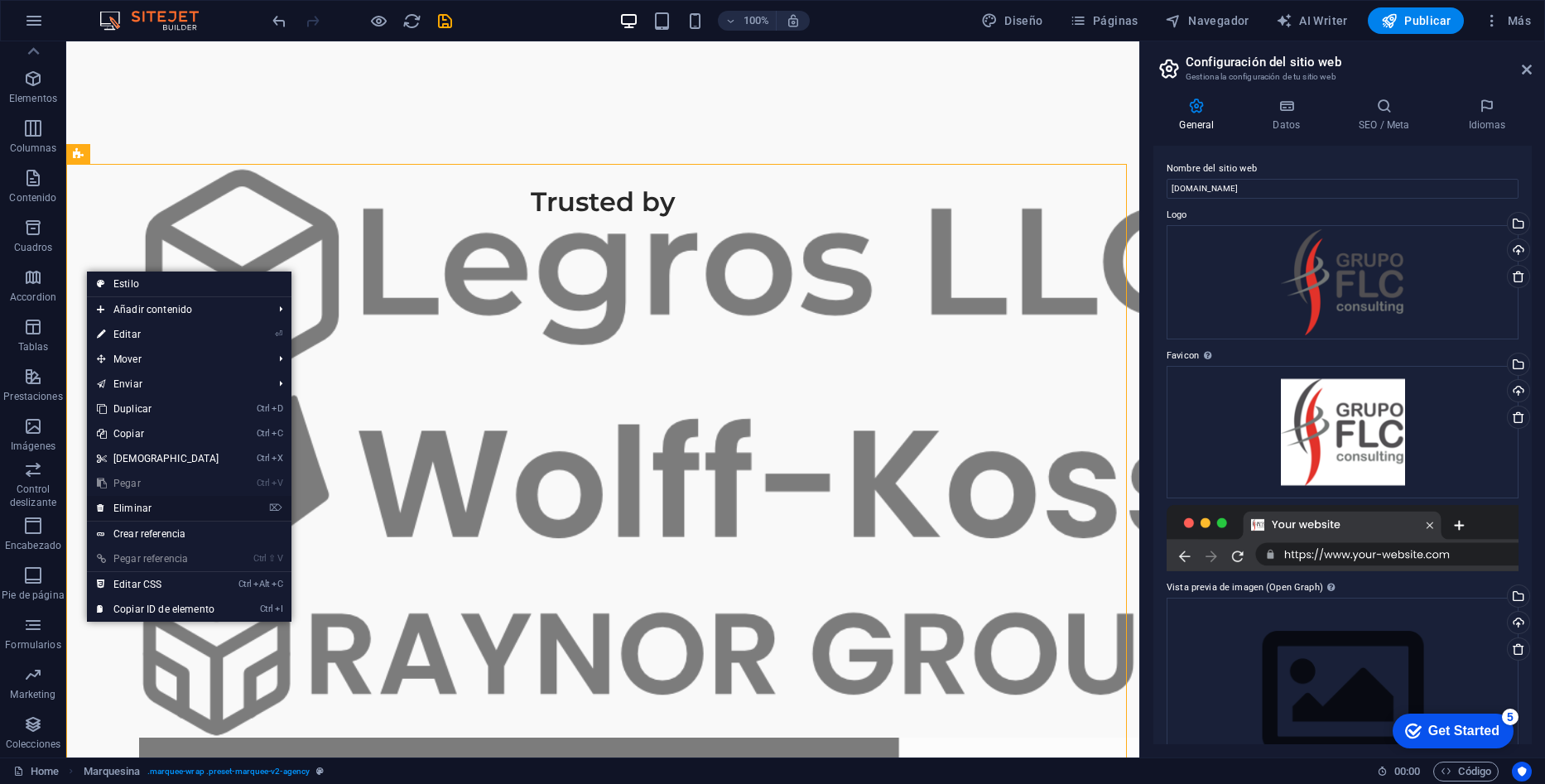
click at [181, 512] on link "⌦ Eliminar" at bounding box center [158, 508] width 143 height 25
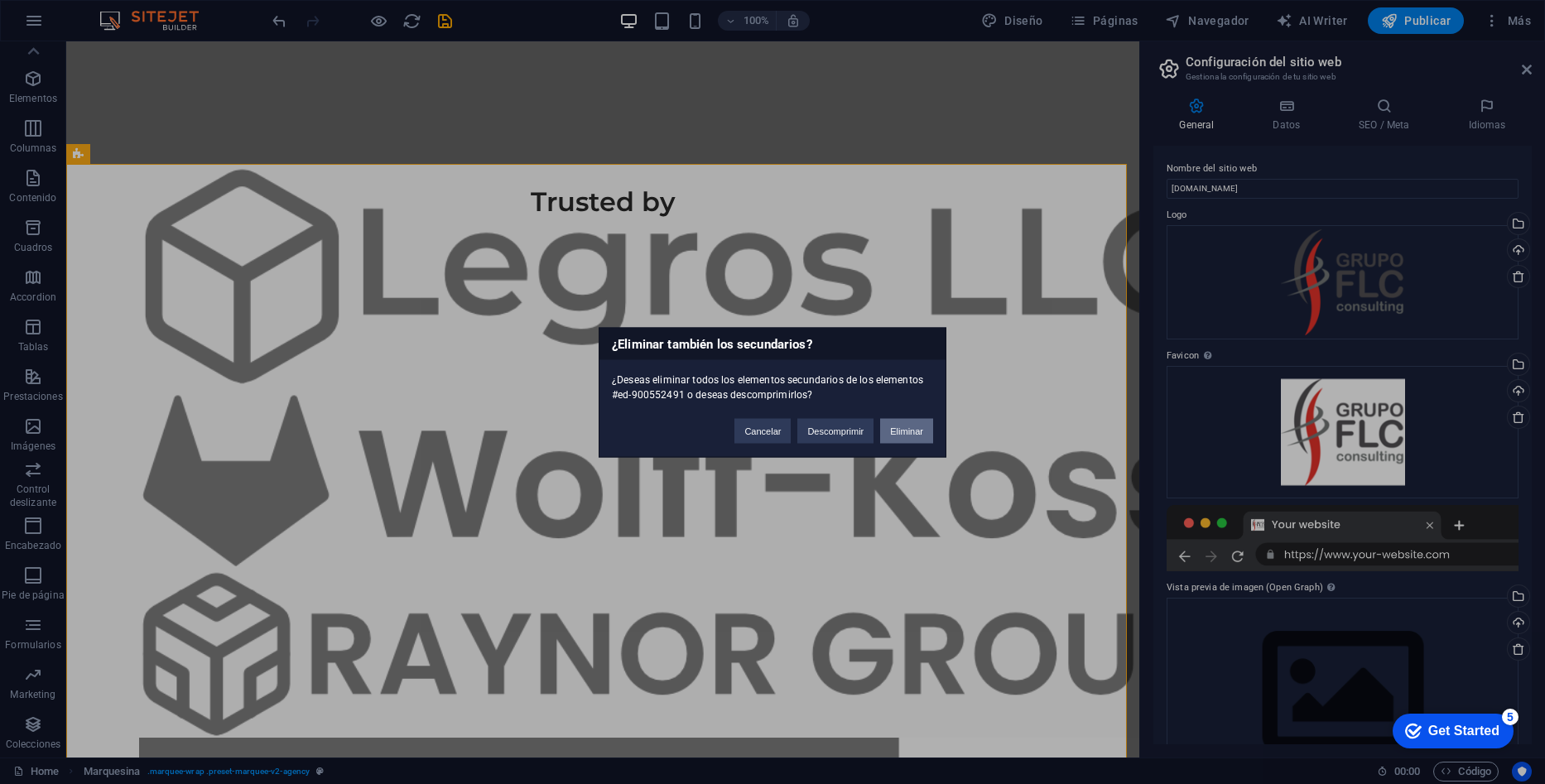
click at [897, 432] on button "Eliminar" at bounding box center [906, 431] width 53 height 25
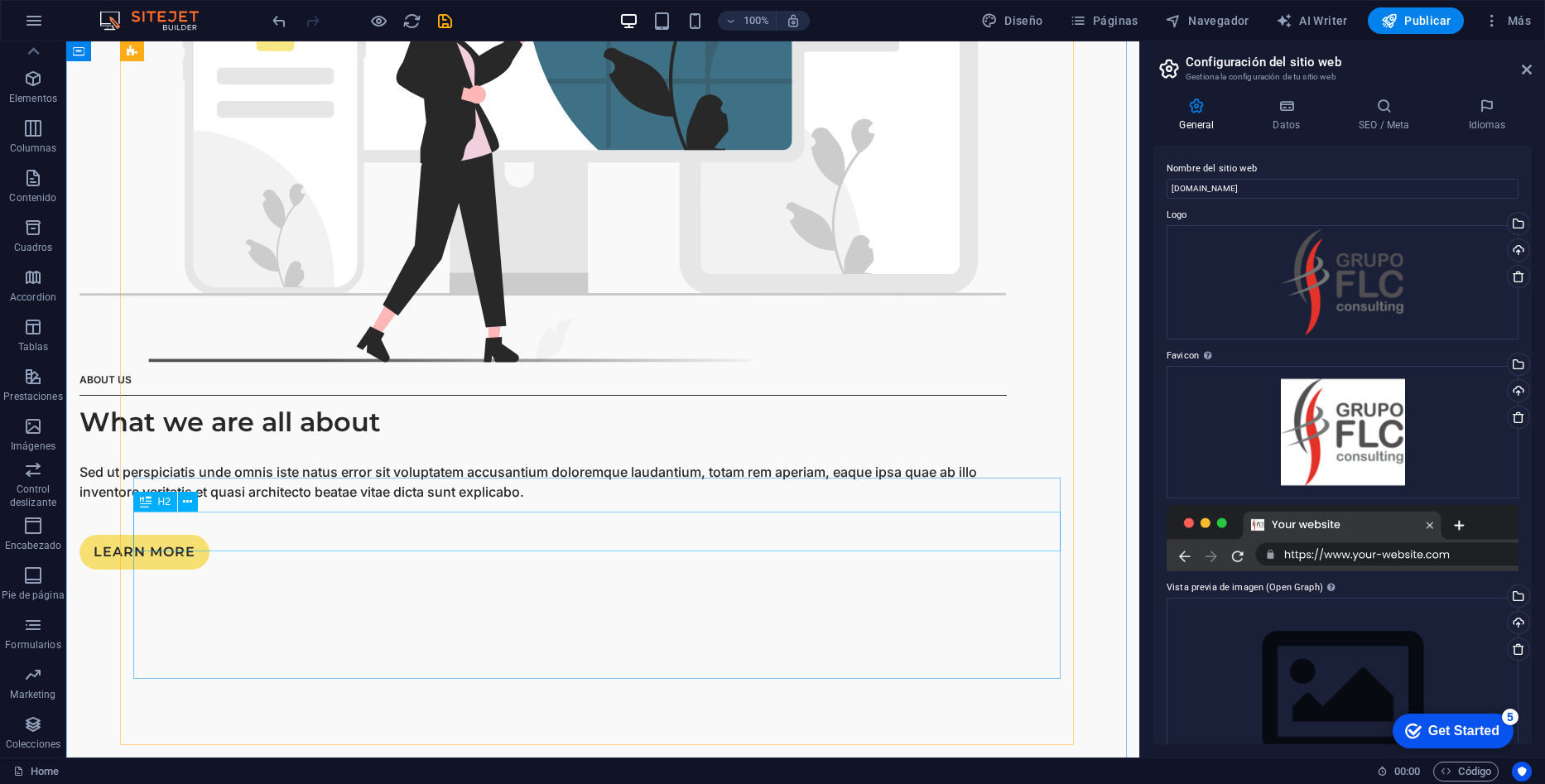
scroll to position [2069, 0]
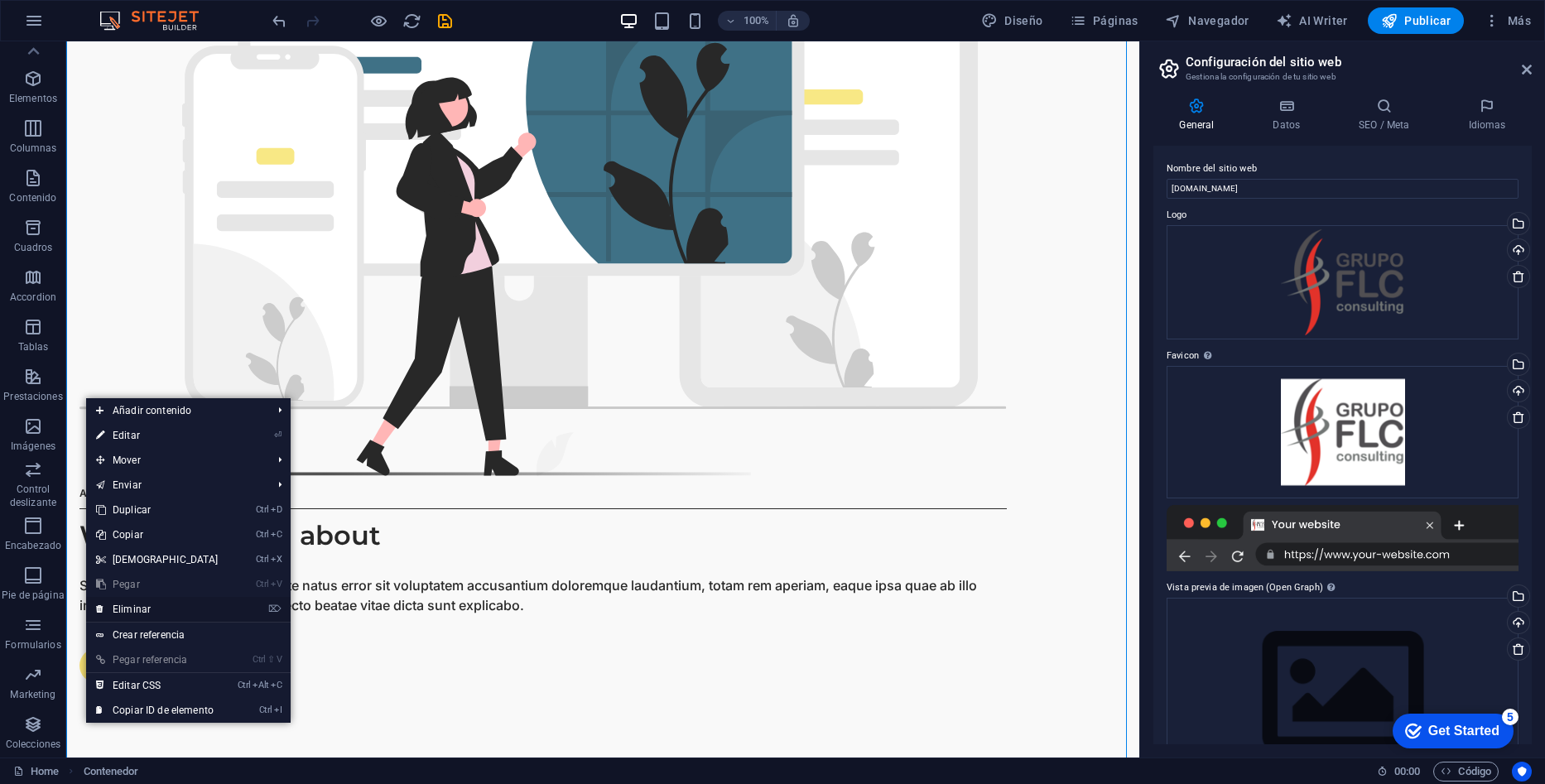
click at [197, 613] on link "⌦ Eliminar" at bounding box center [157, 609] width 143 height 25
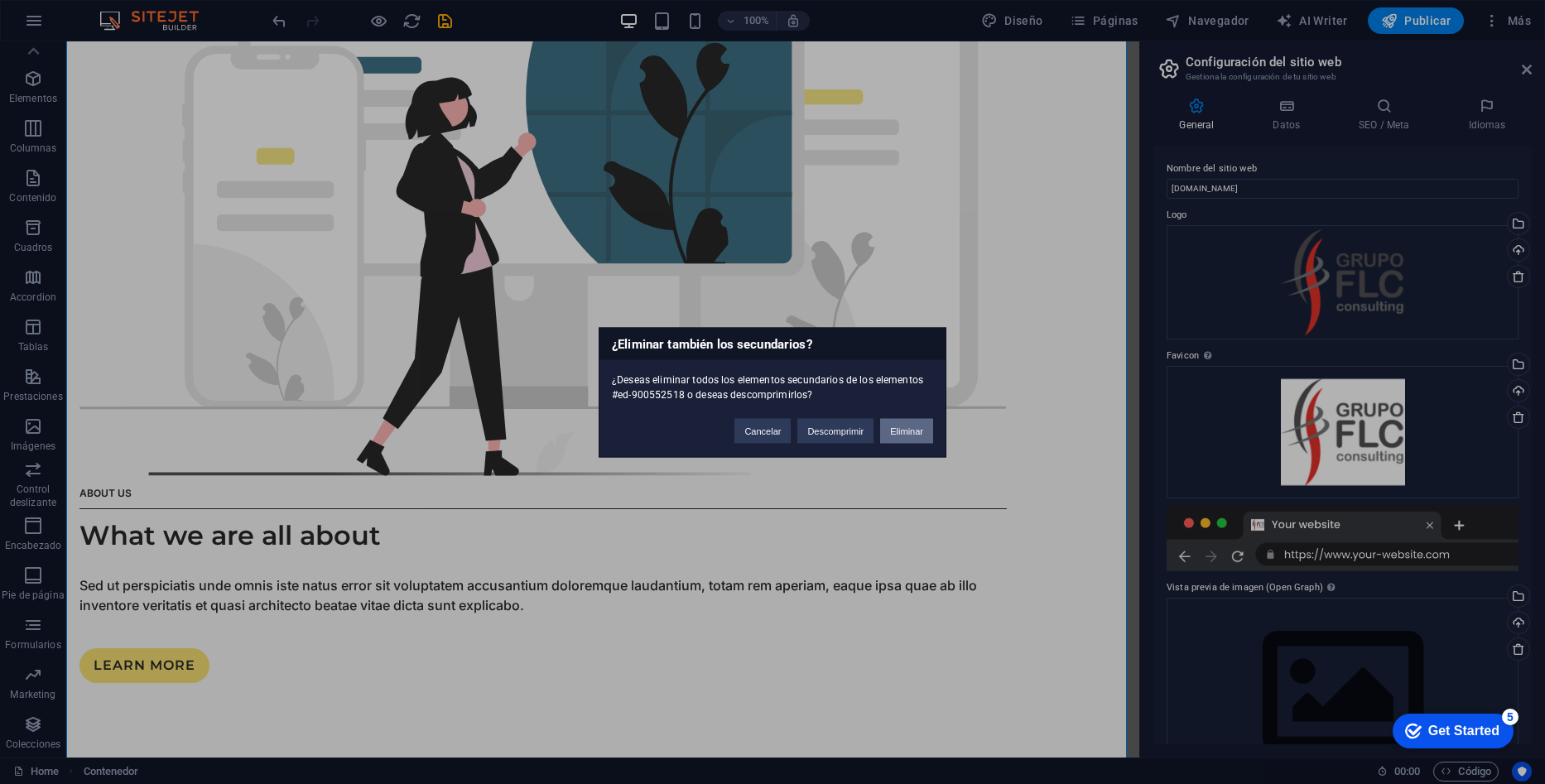
click at [906, 427] on button "Eliminar" at bounding box center [906, 431] width 53 height 25
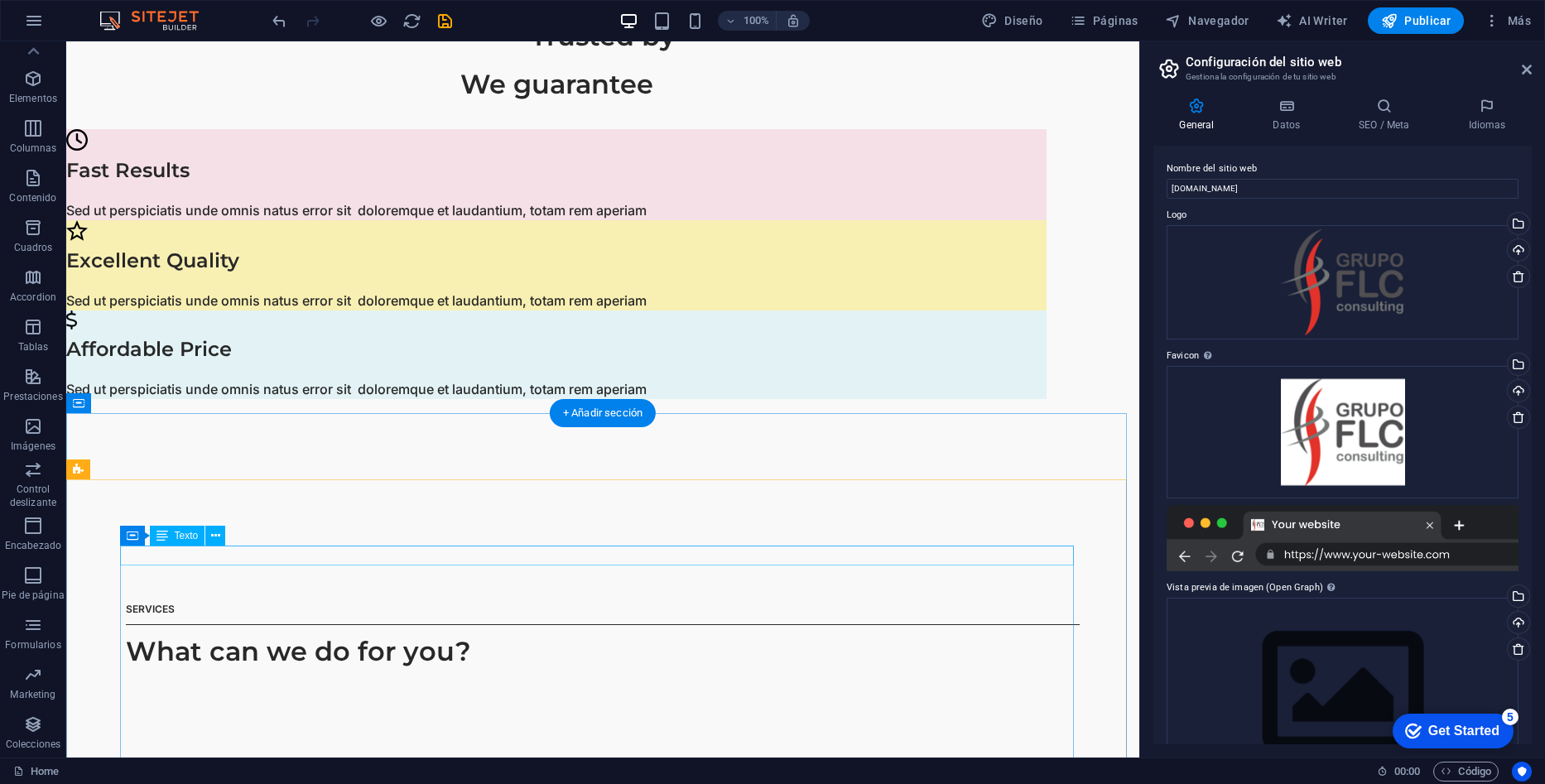
scroll to position [1573, 0]
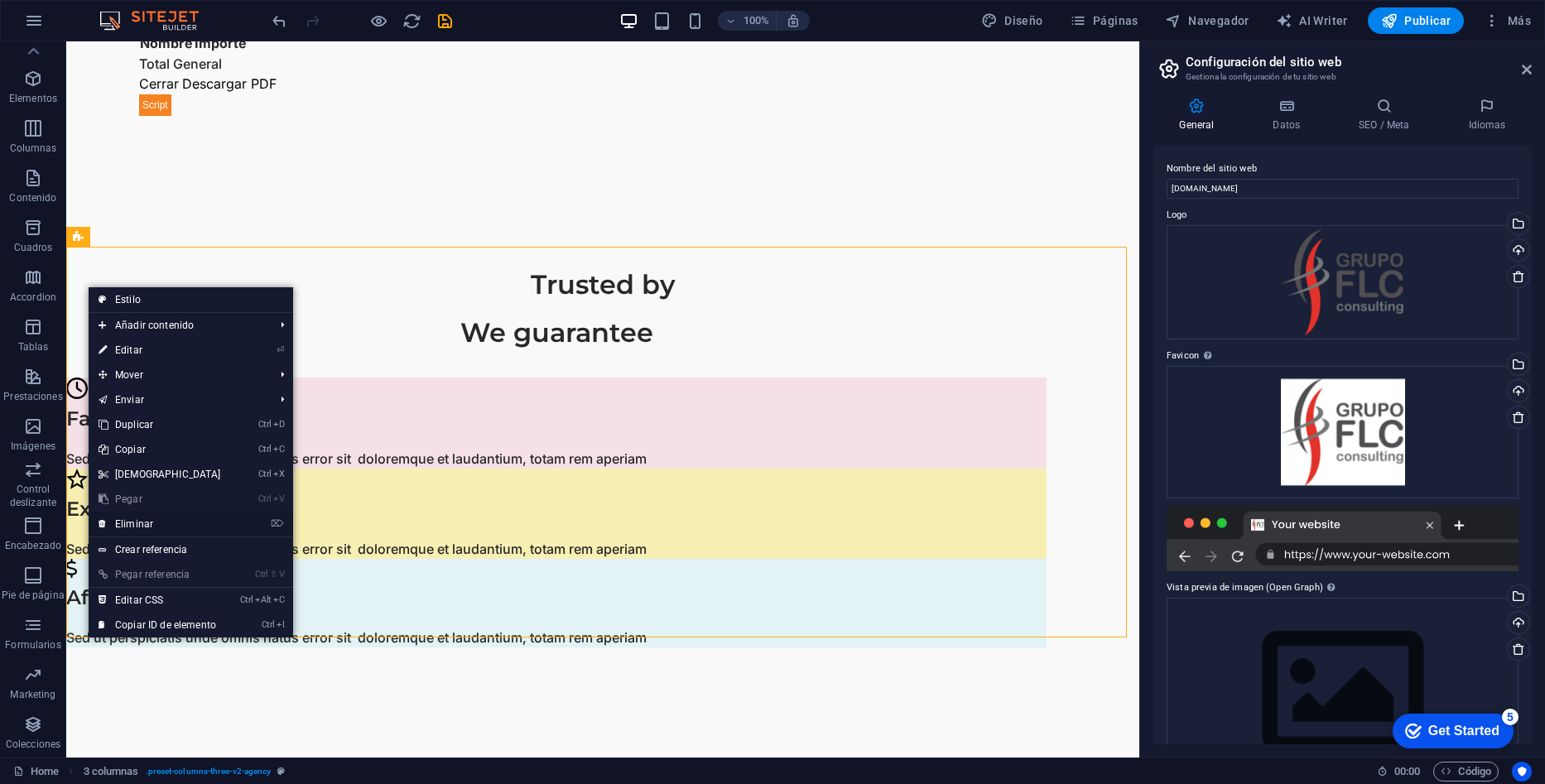
click at [129, 522] on link "⌦ Eliminar" at bounding box center [160, 524] width 143 height 25
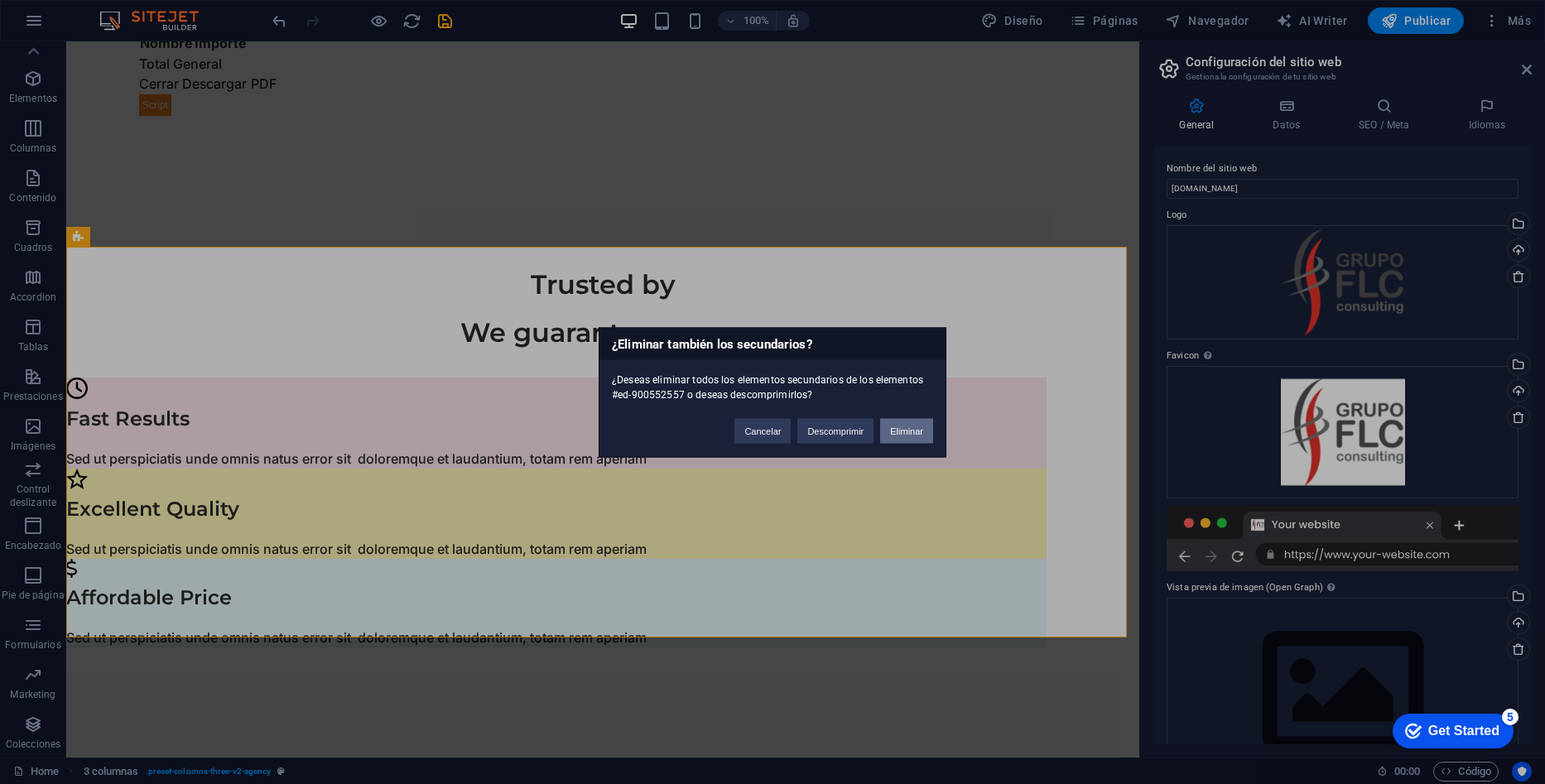
click at [907, 432] on button "Eliminar" at bounding box center [906, 431] width 53 height 25
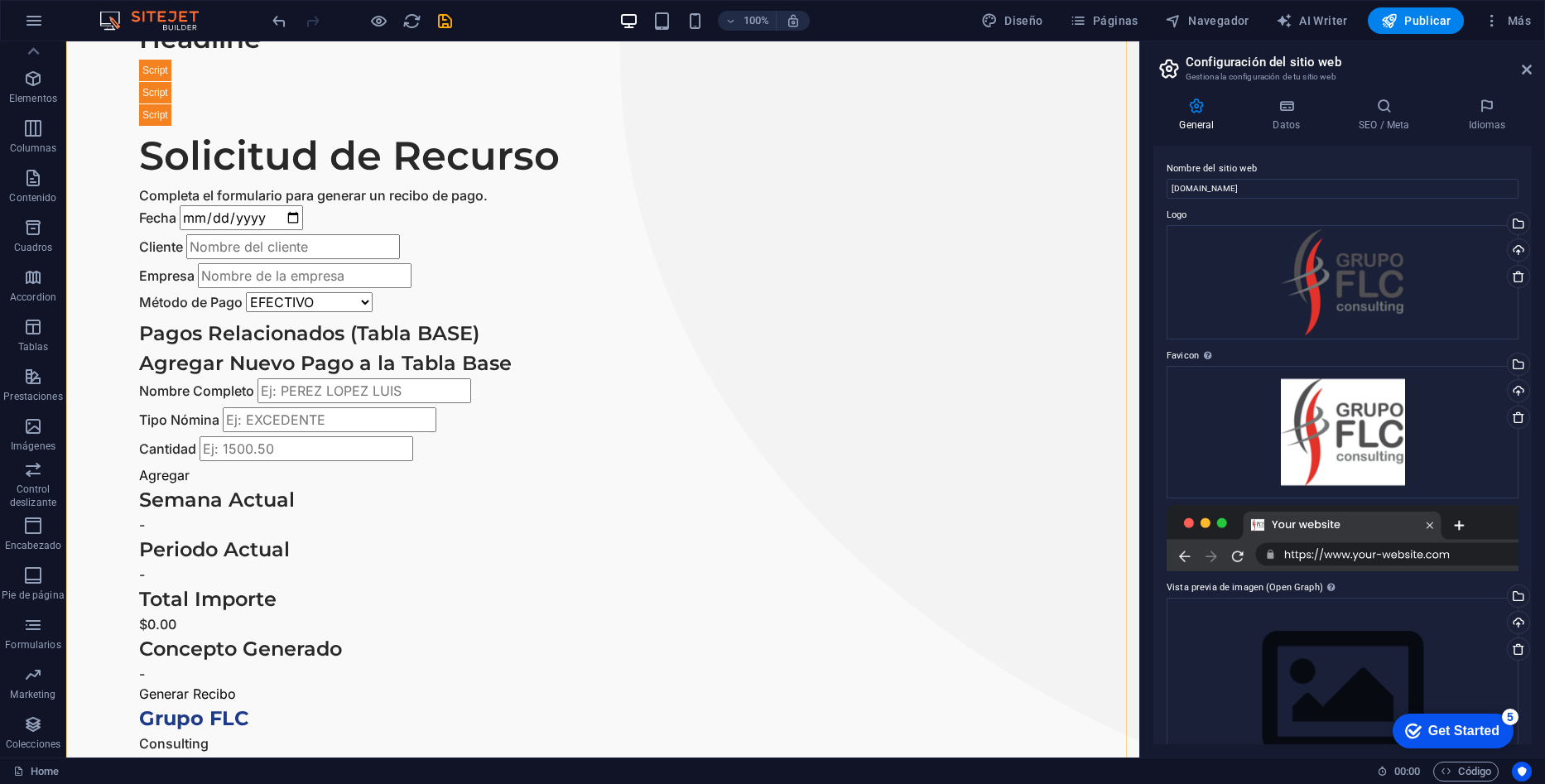
scroll to position [745, 0]
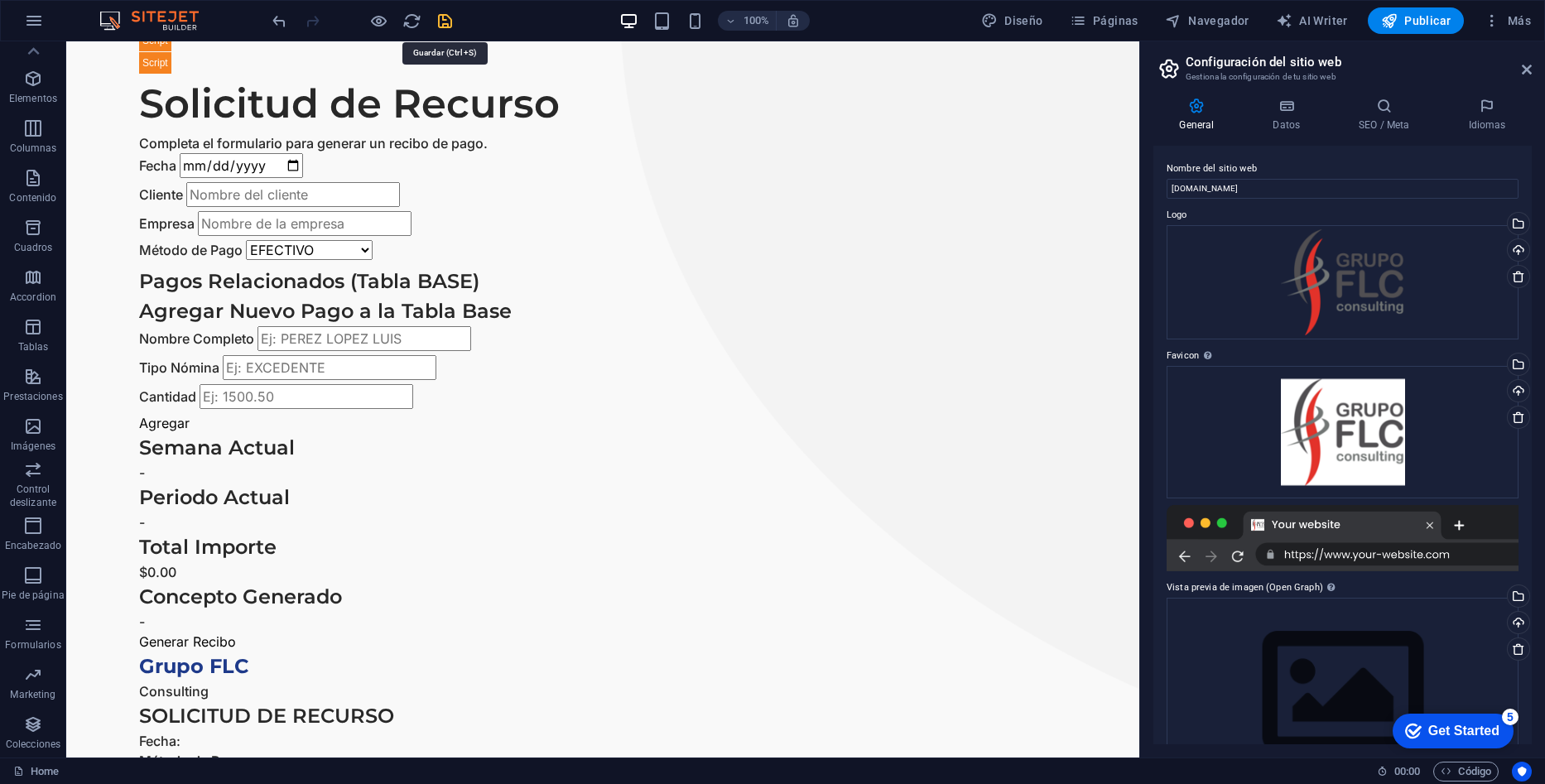
click at [443, 19] on icon "save" at bounding box center [444, 21] width 19 height 19
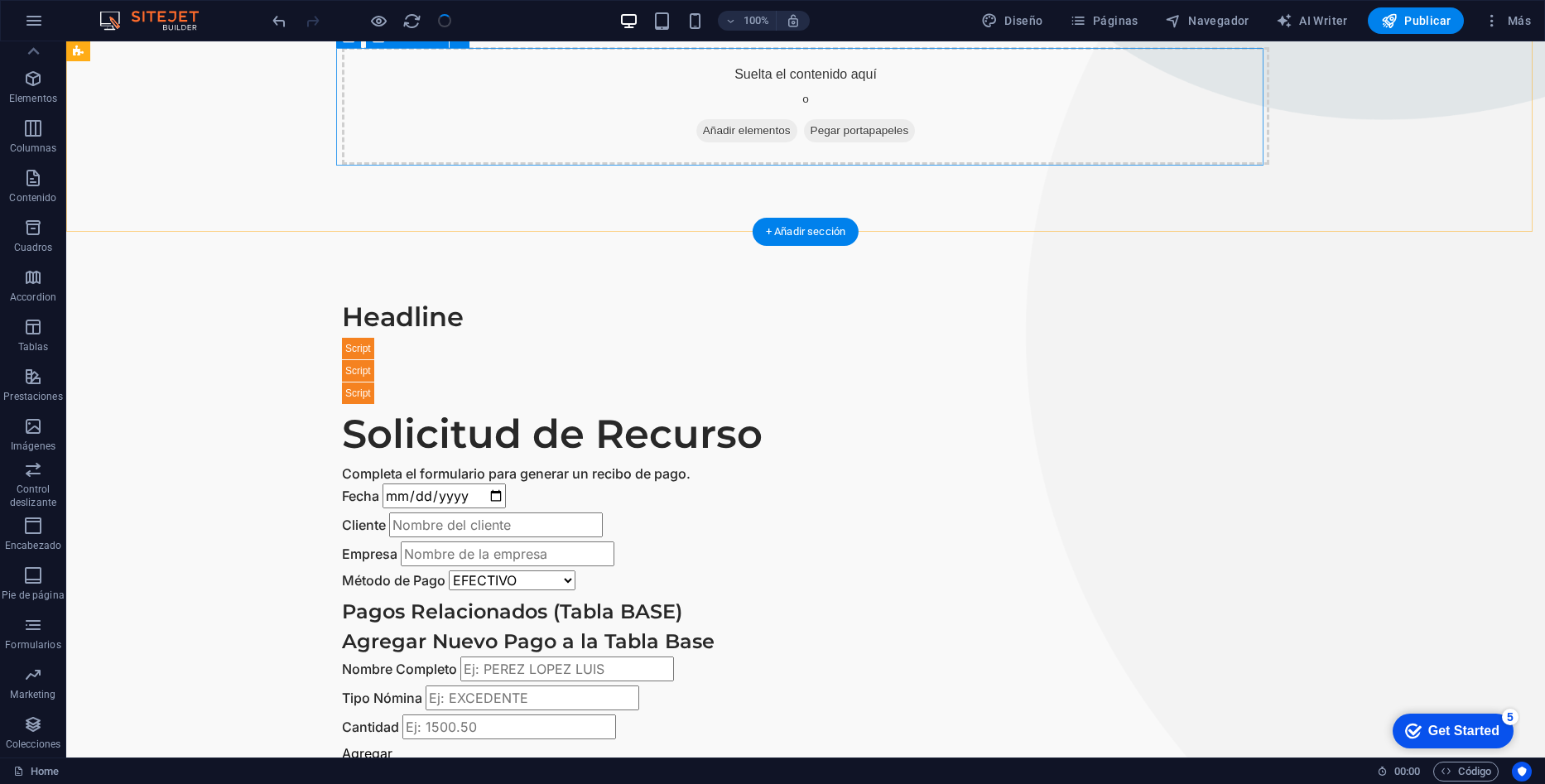
scroll to position [414, 0]
